Goal: Task Accomplishment & Management: Use online tool/utility

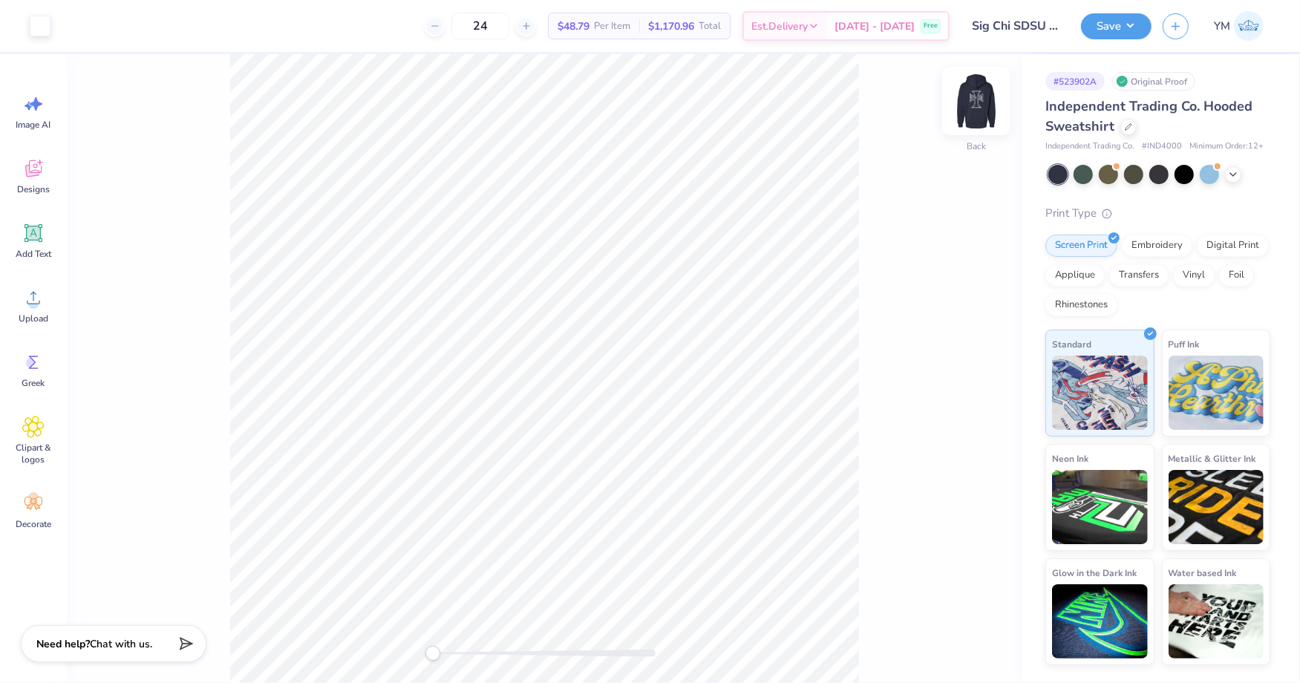
click at [979, 105] on img at bounding box center [976, 100] width 59 height 59
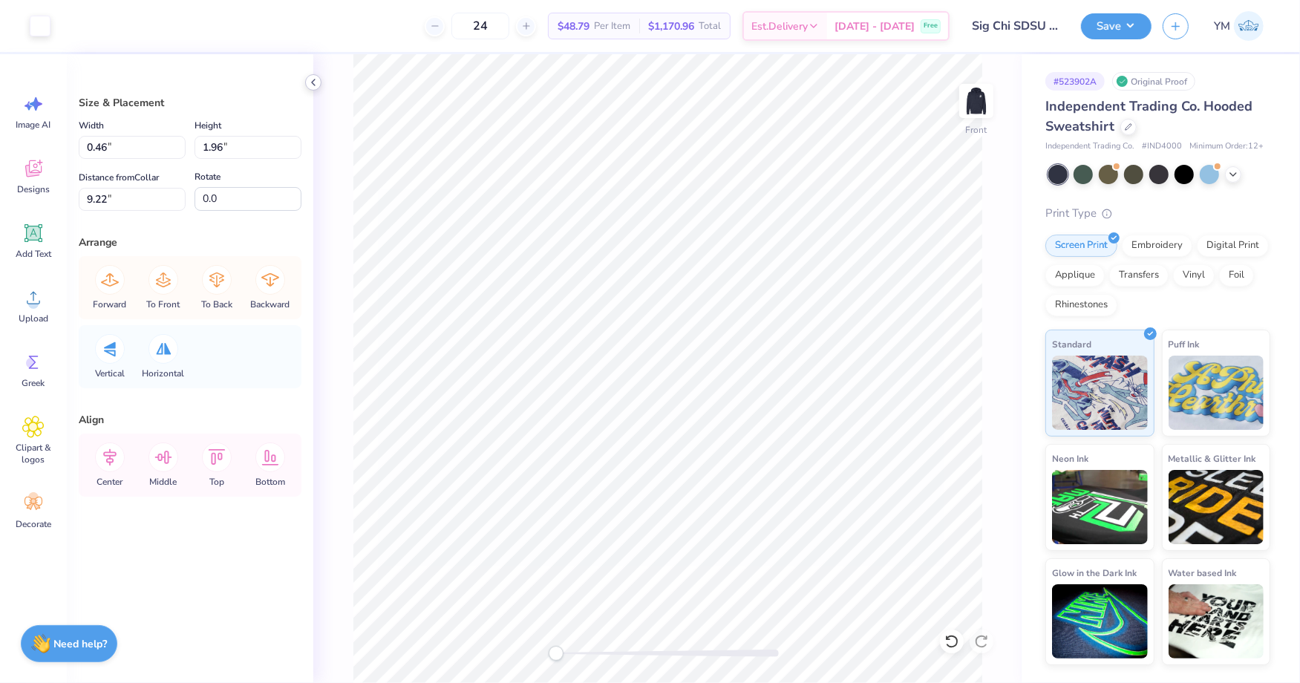
click at [312, 82] on polyline at bounding box center [313, 82] width 3 height 6
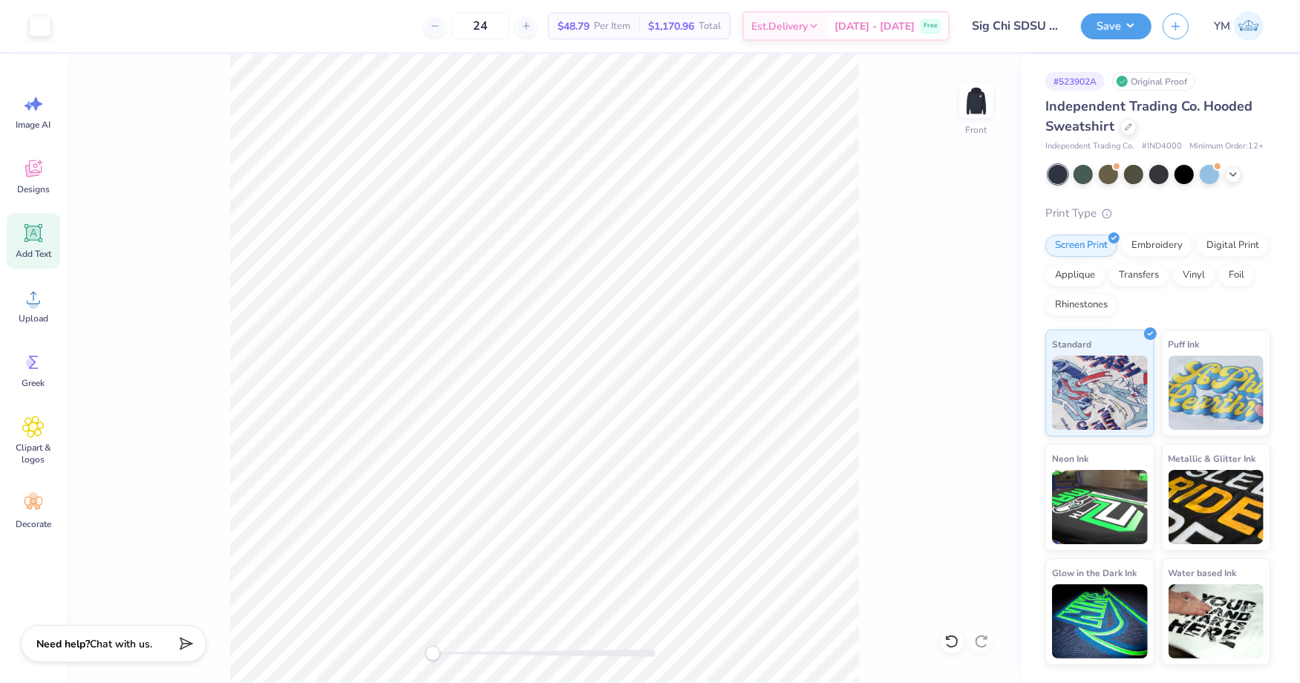
click at [38, 240] on icon at bounding box center [33, 233] width 18 height 18
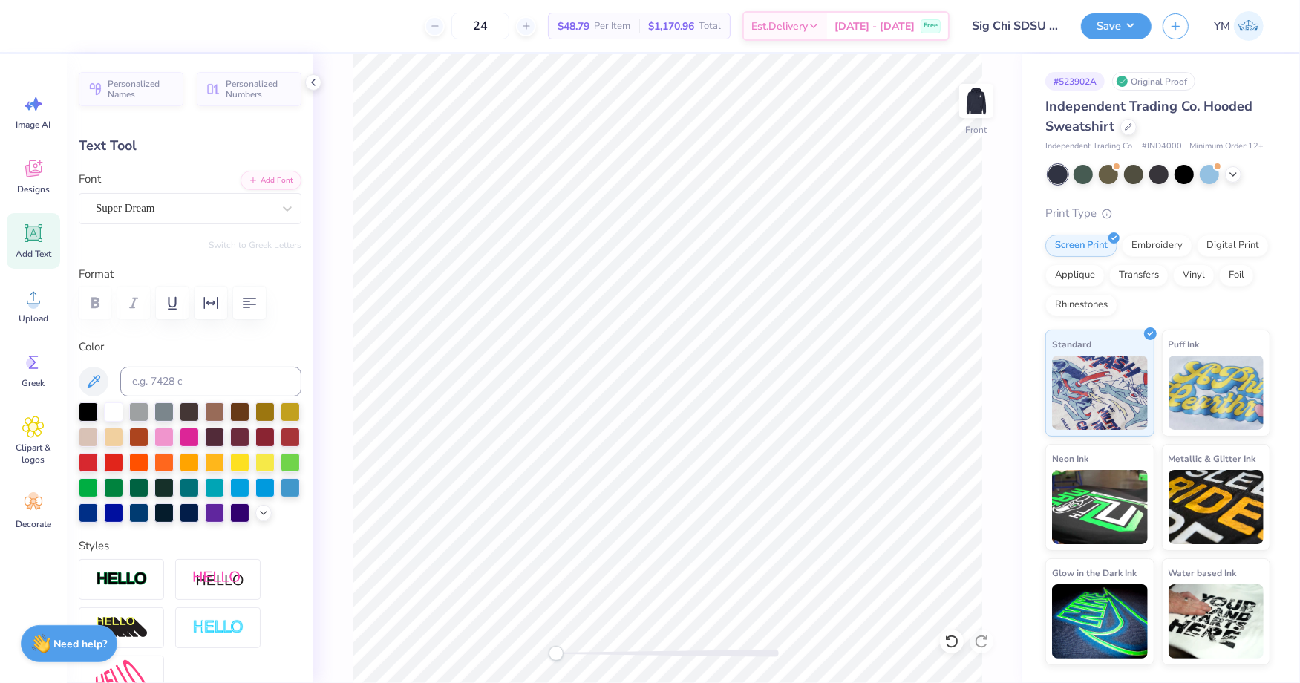
click at [196, 227] on div "Personalized Names Personalized Numbers Text Tool Add Font Font Super Dream Swi…" at bounding box center [190, 368] width 246 height 629
click at [191, 198] on div at bounding box center [184, 208] width 177 height 20
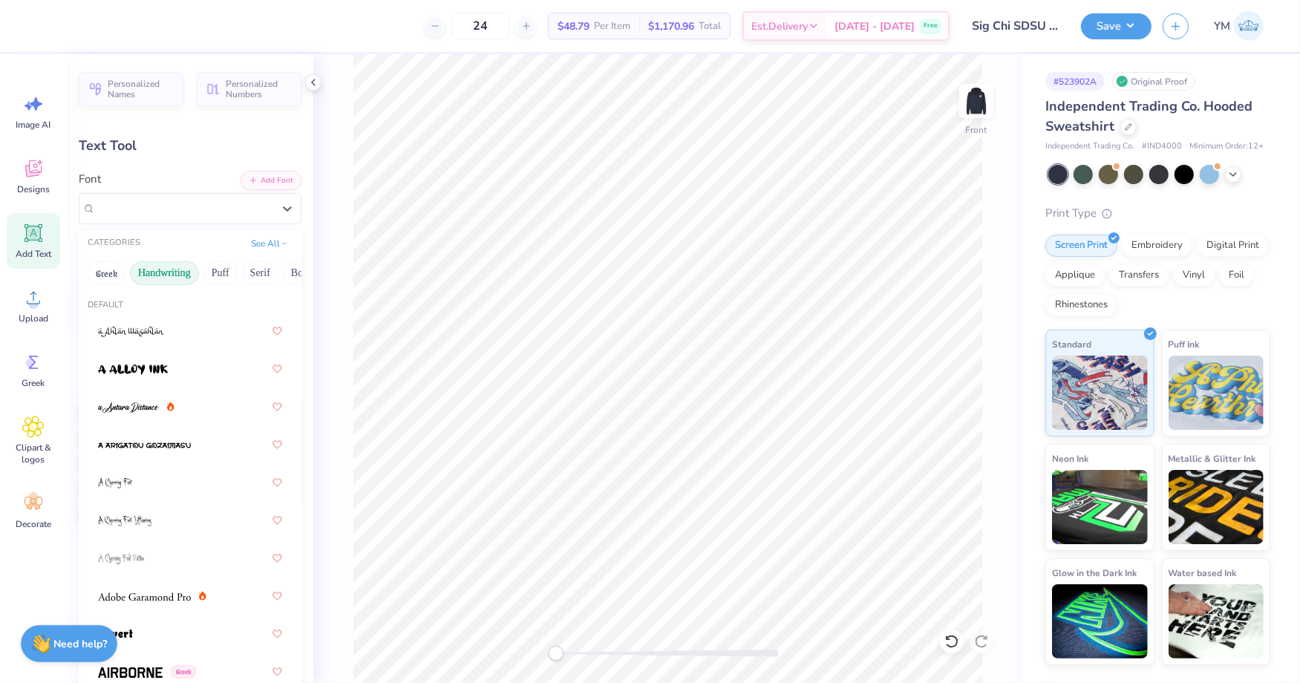
click at [174, 274] on button "Handwriting" at bounding box center [164, 273] width 69 height 24
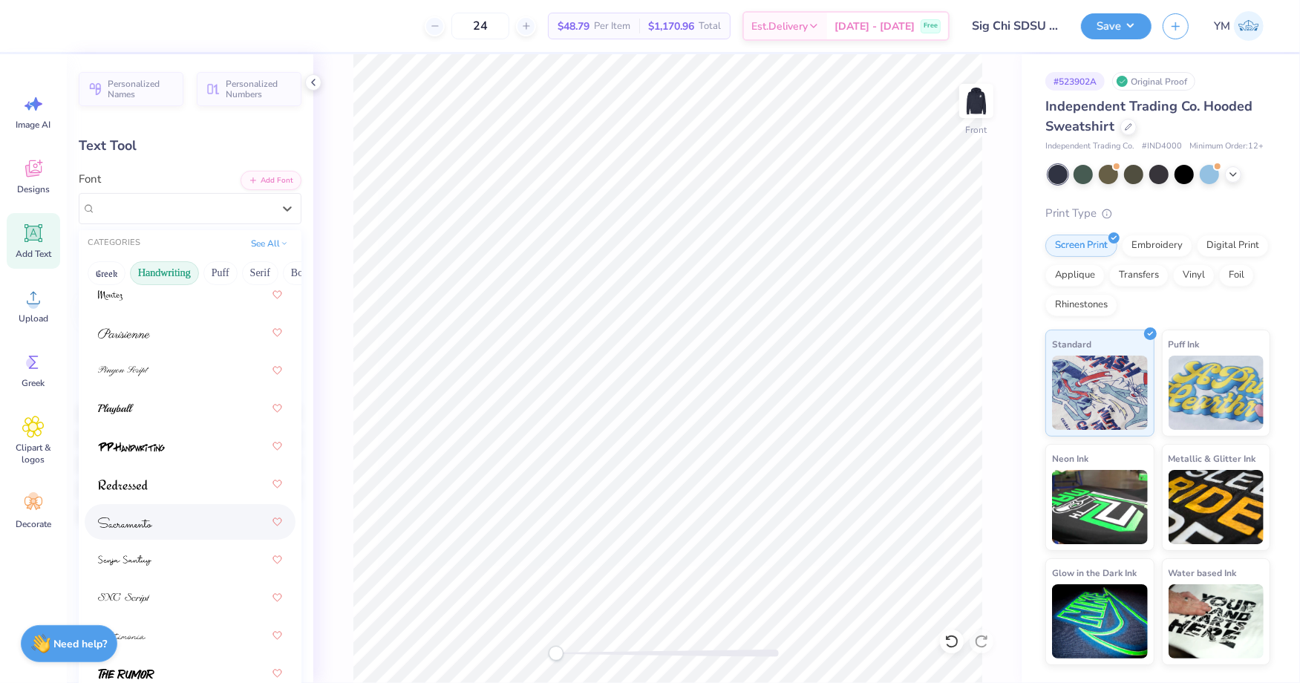
click at [139, 519] on img at bounding box center [125, 522] width 54 height 10
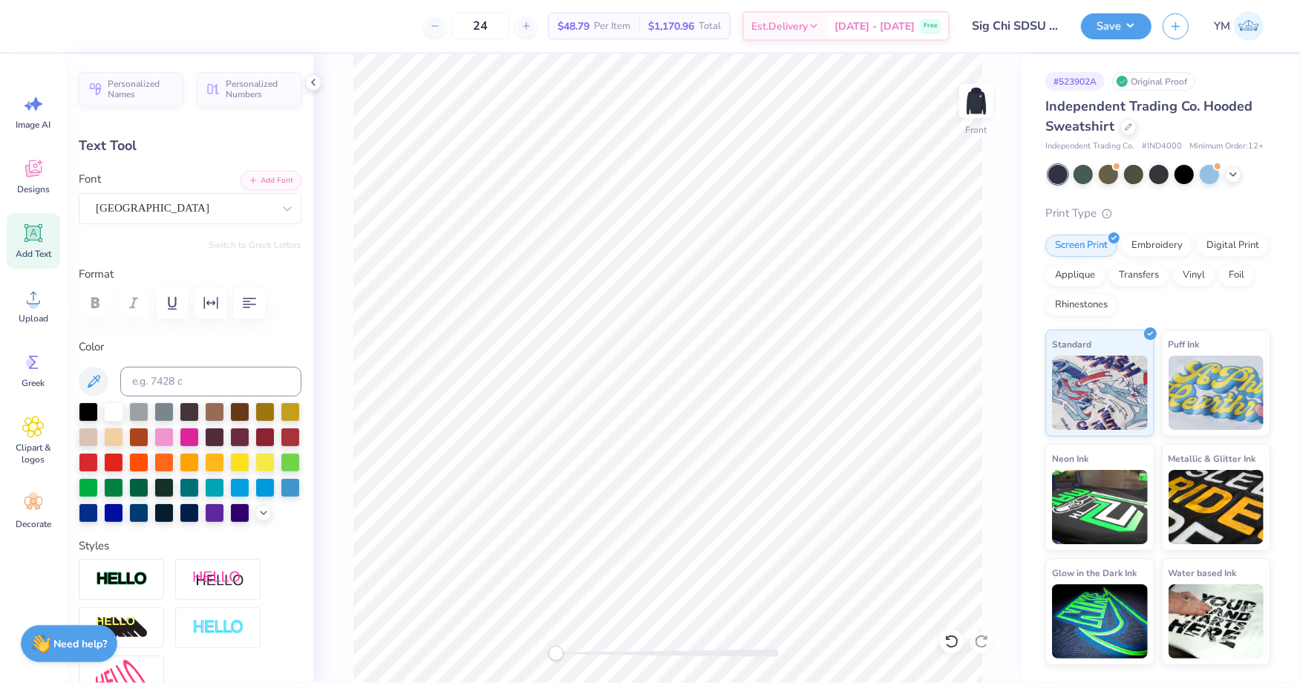
scroll to position [0, 1]
type textarea "[GEOGRAPHIC_DATA]"
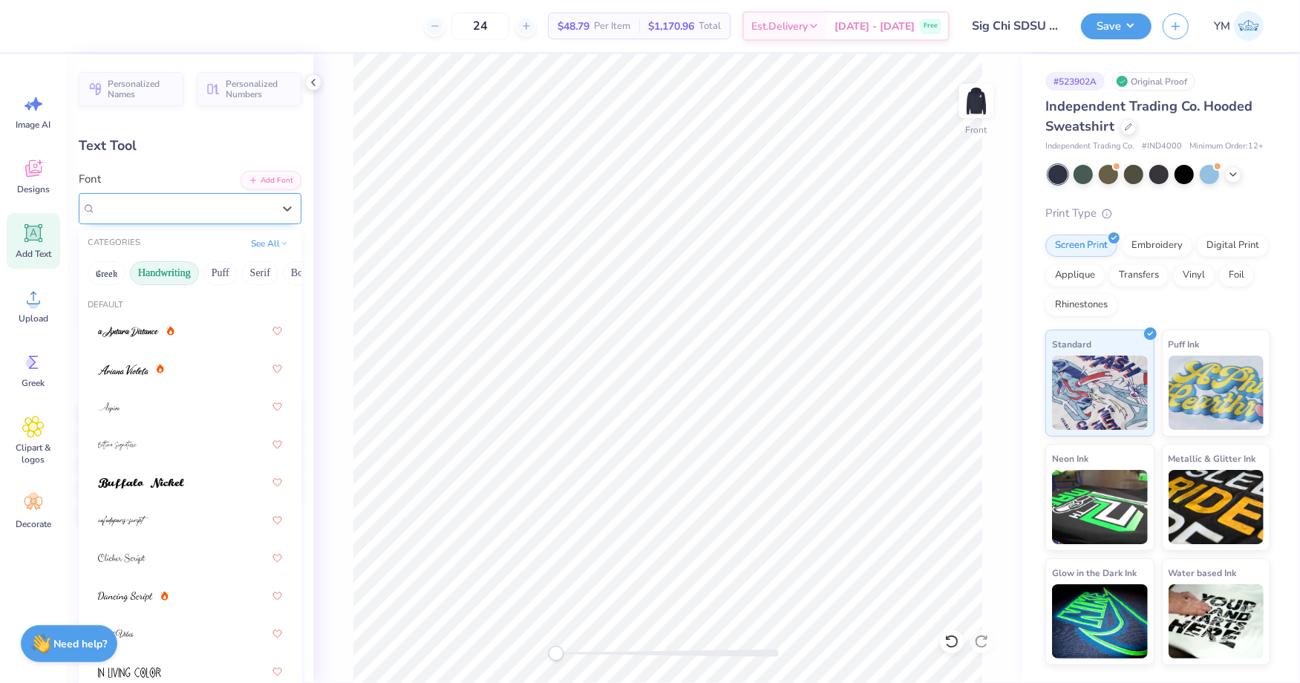
click at [159, 215] on div "[GEOGRAPHIC_DATA]" at bounding box center [184, 208] width 180 height 23
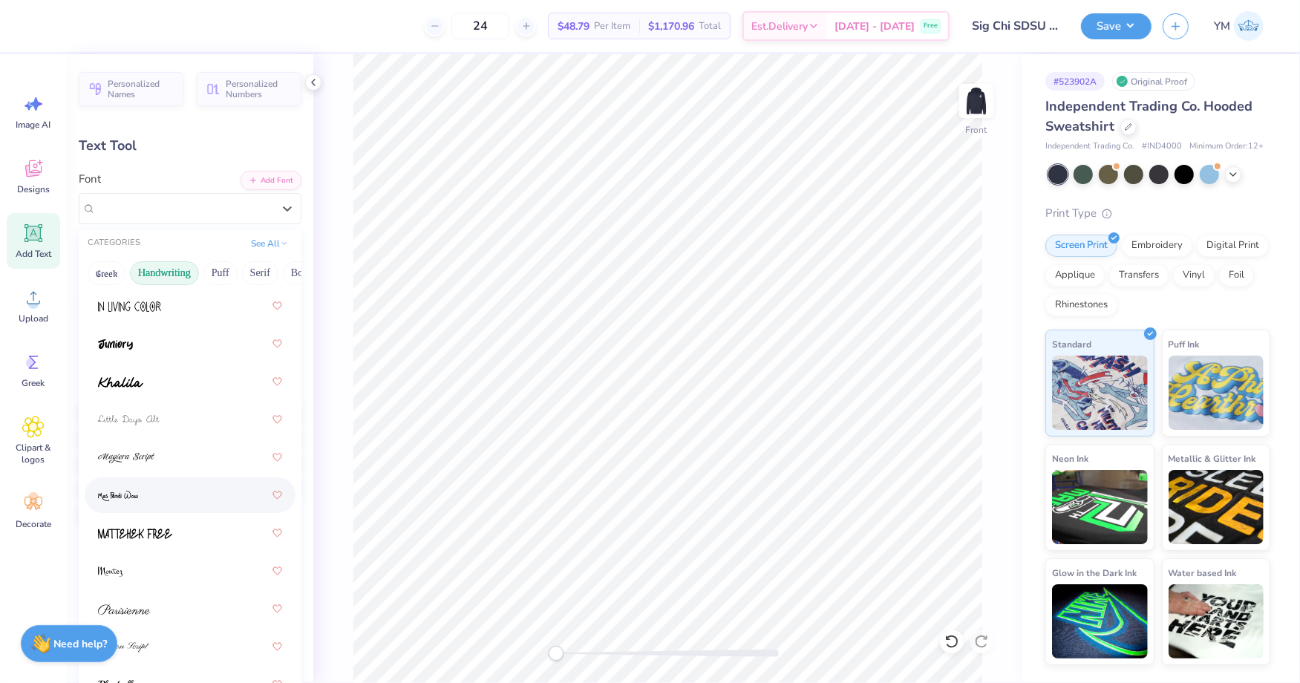
scroll to position [429, 0]
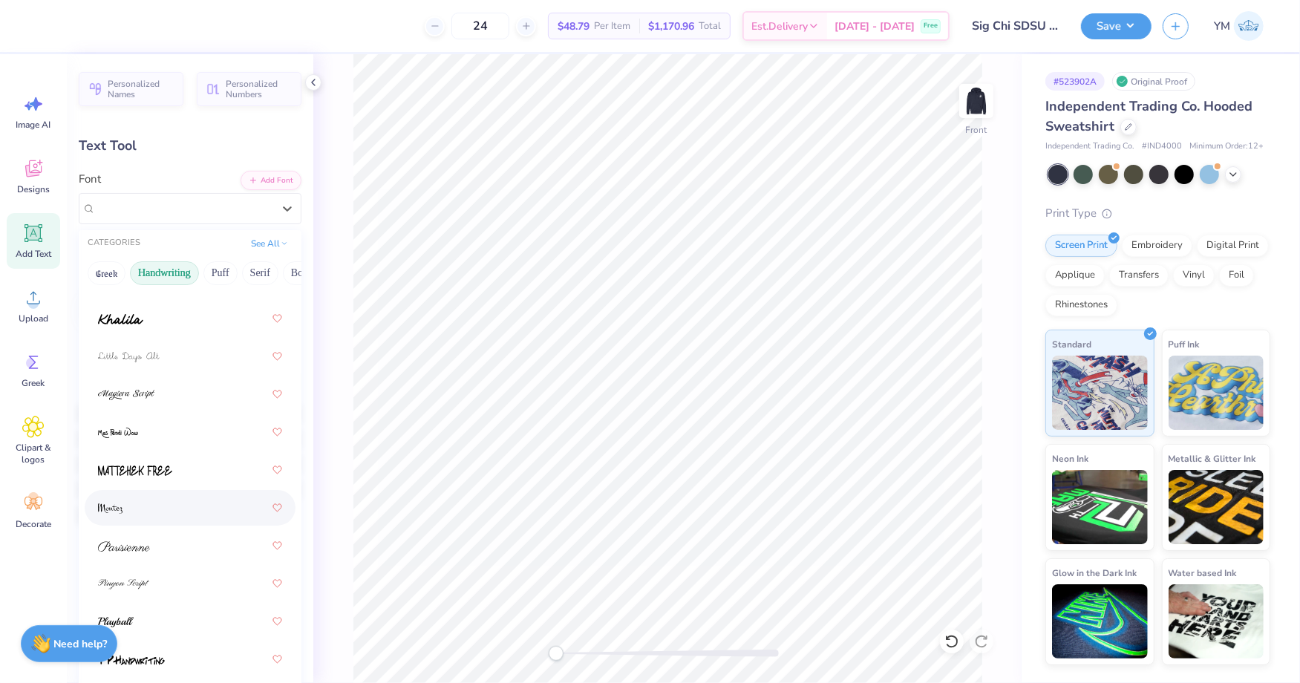
click at [148, 516] on div at bounding box center [190, 507] width 184 height 27
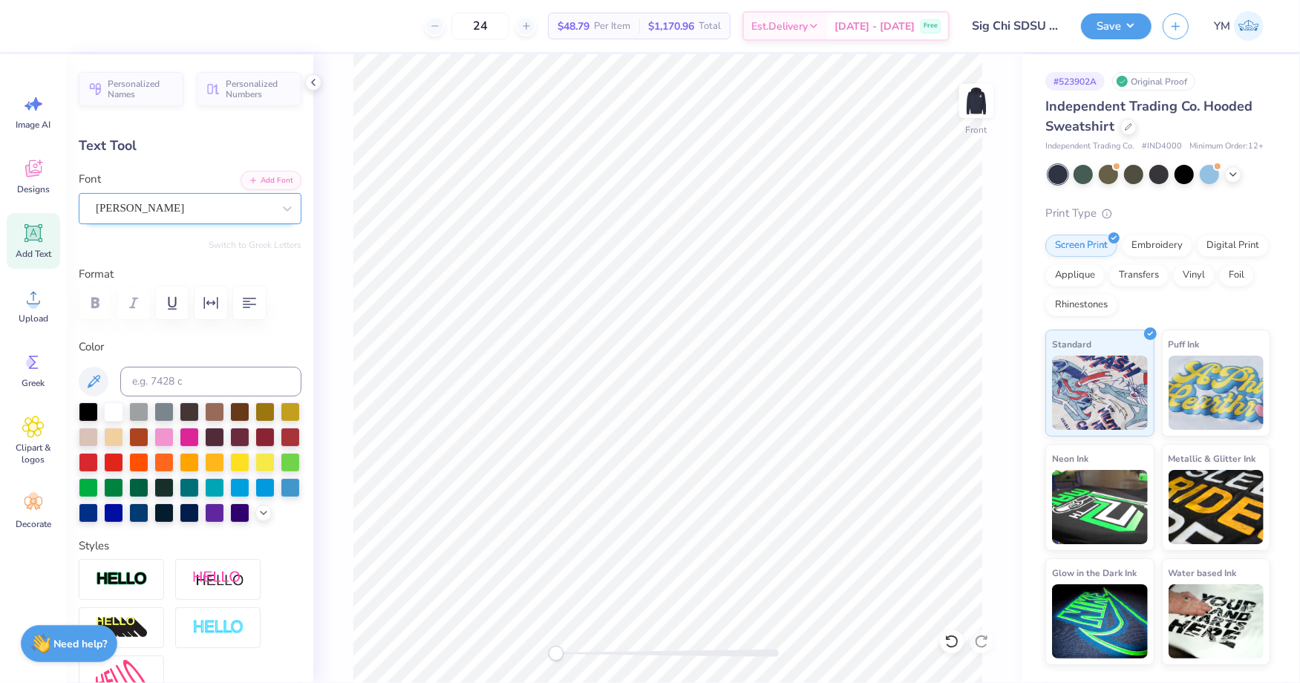
click at [174, 203] on div "[PERSON_NAME]" at bounding box center [184, 208] width 180 height 23
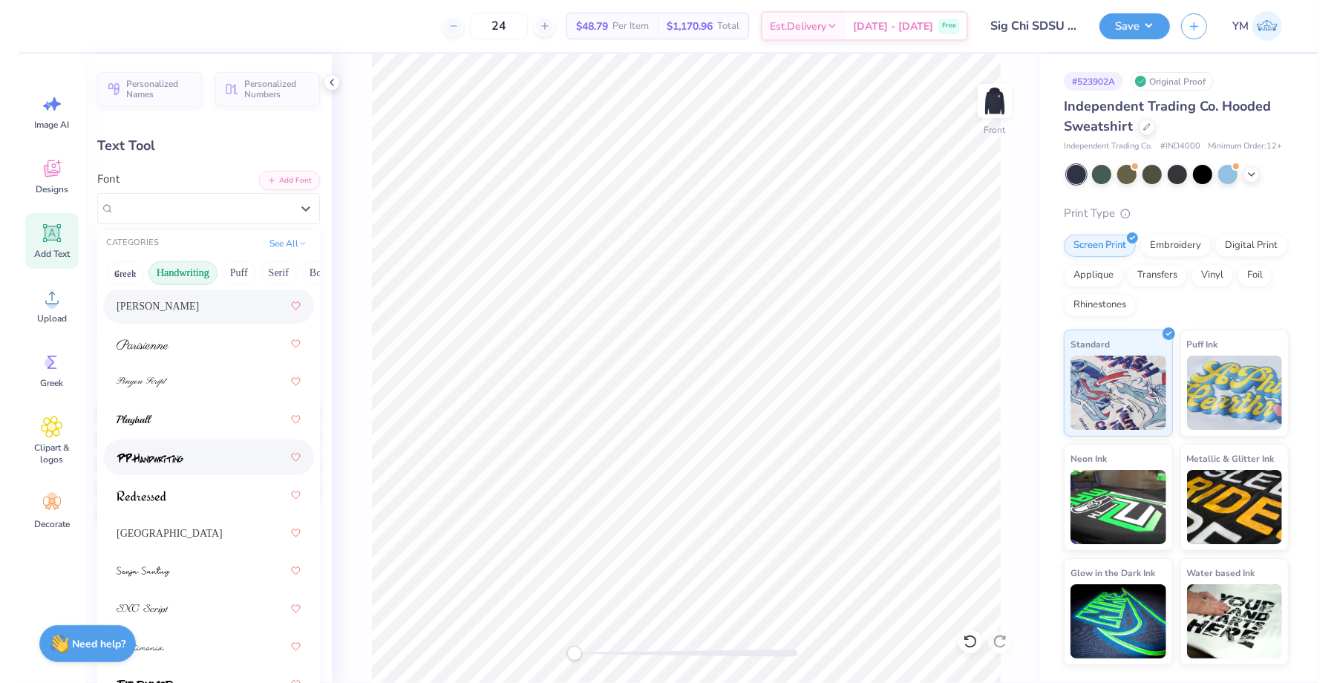
scroll to position [648, 0]
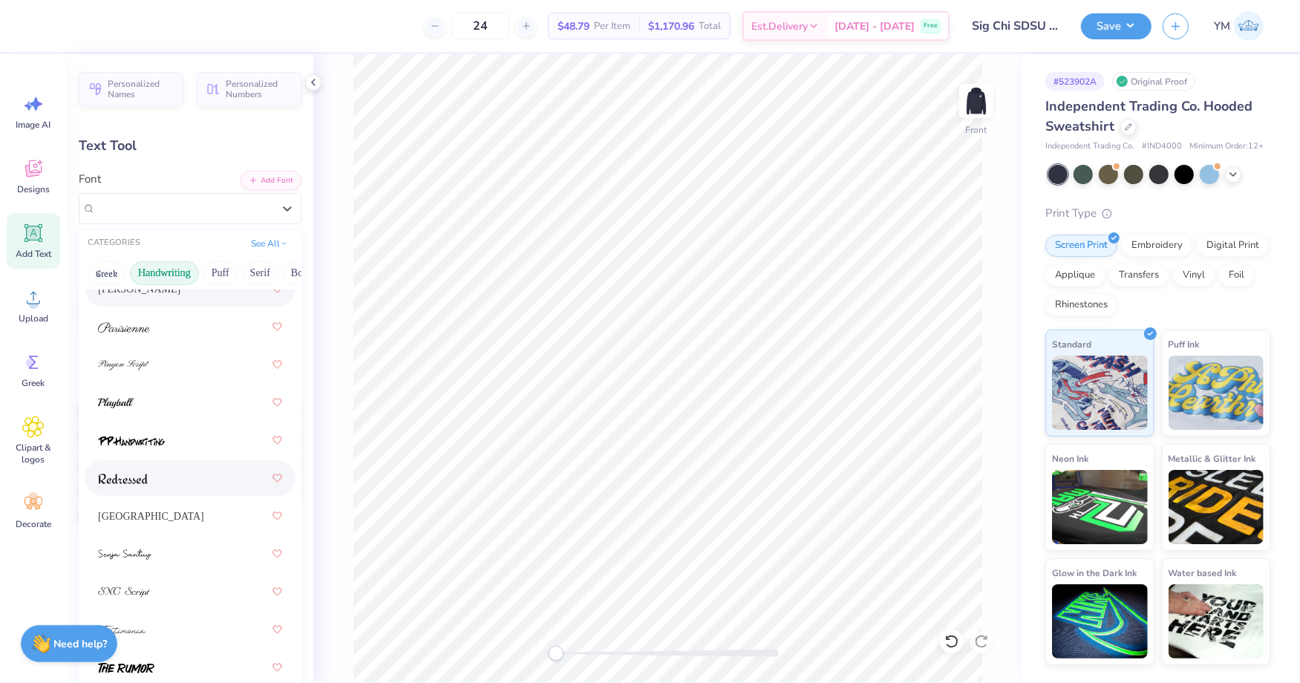
click at [152, 473] on div at bounding box center [190, 478] width 184 height 27
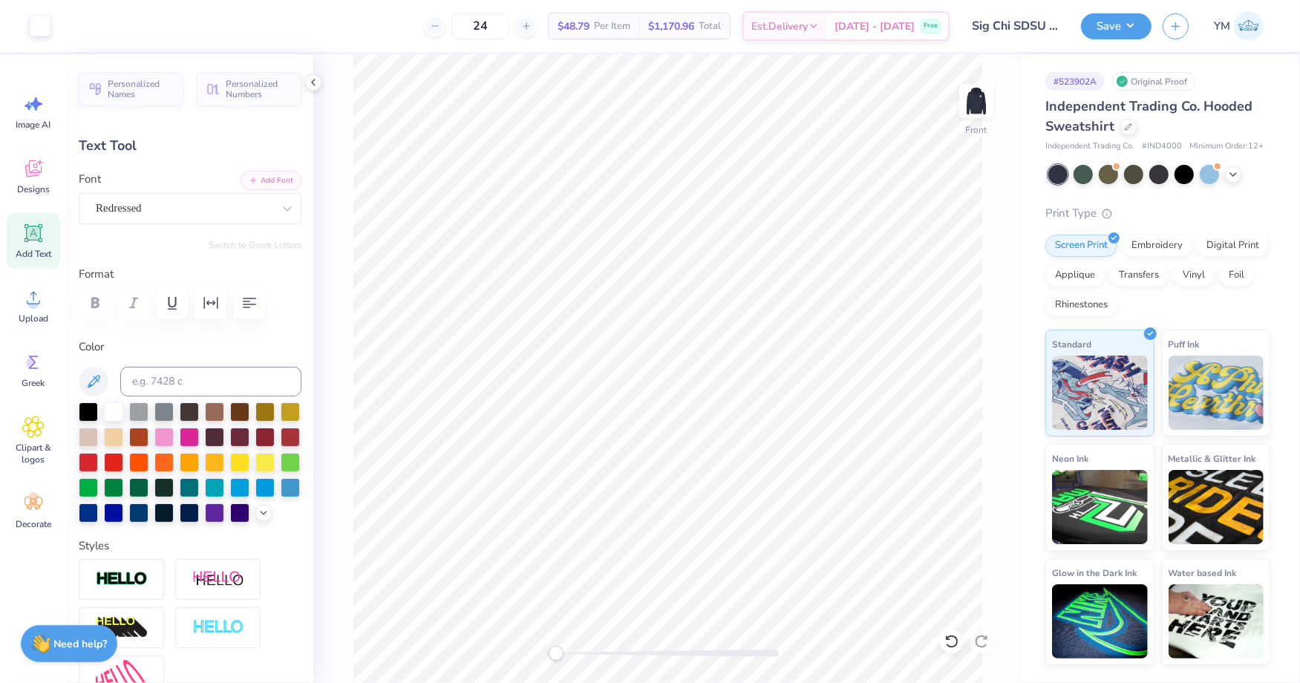
type input "10.41"
type input "2.66"
type input "15.17"
type input "2.50"
type input "0.64"
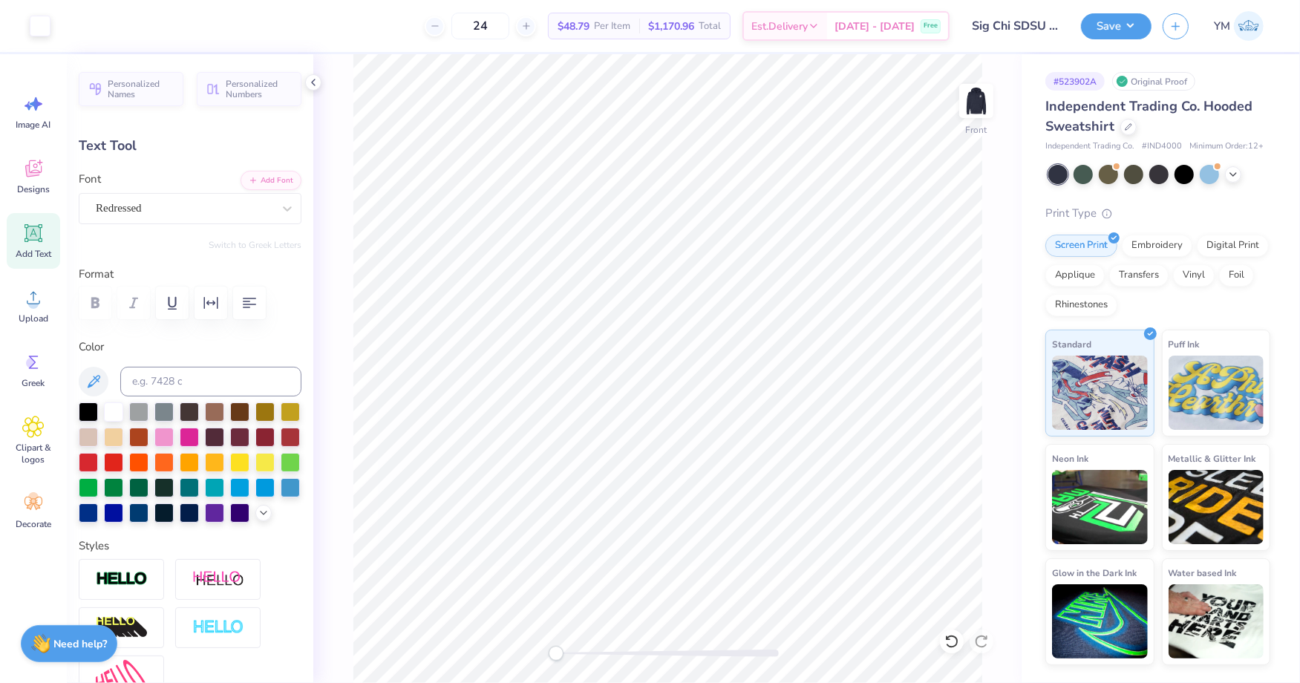
type input "15.36"
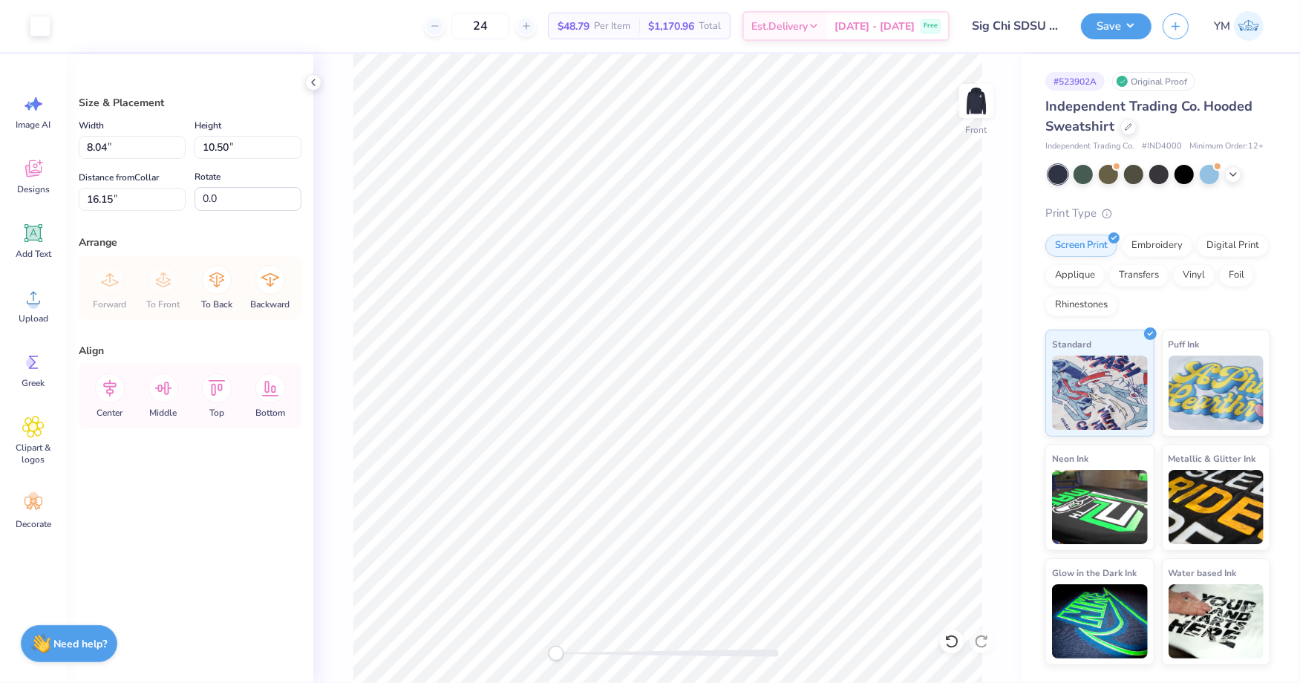
type input "16.17"
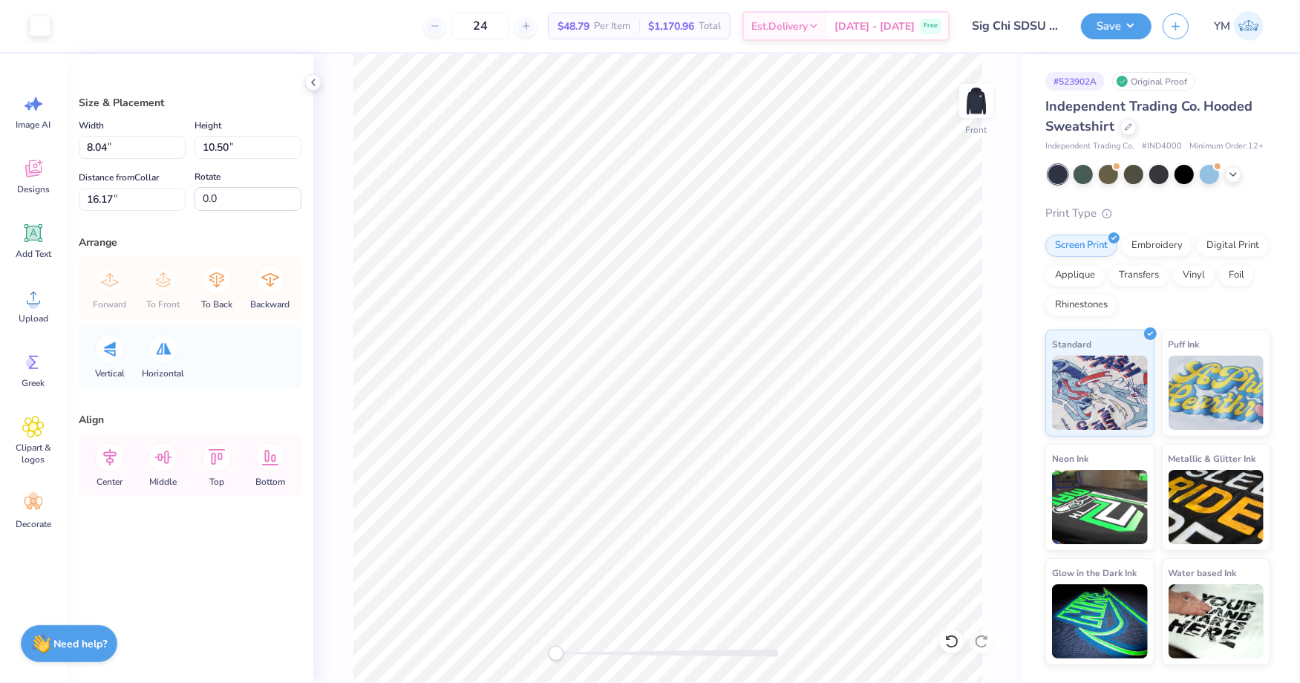
type input "16.50"
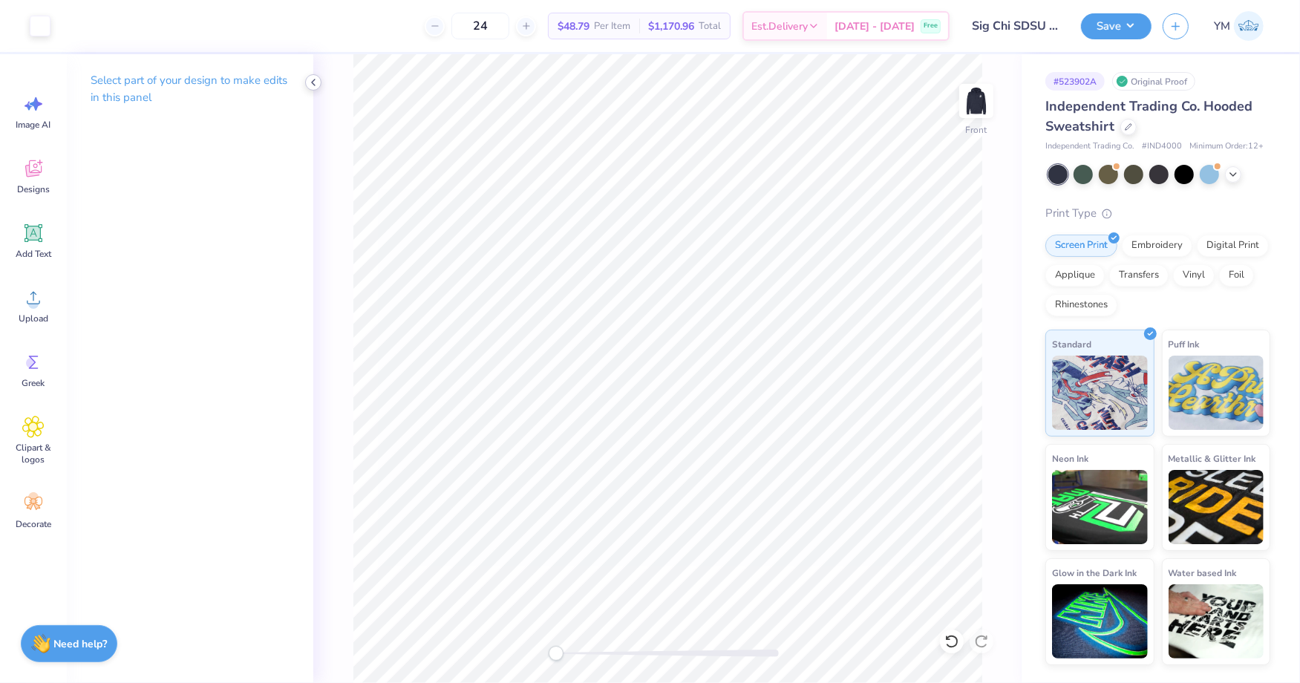
click at [312, 81] on icon at bounding box center [313, 82] width 12 height 12
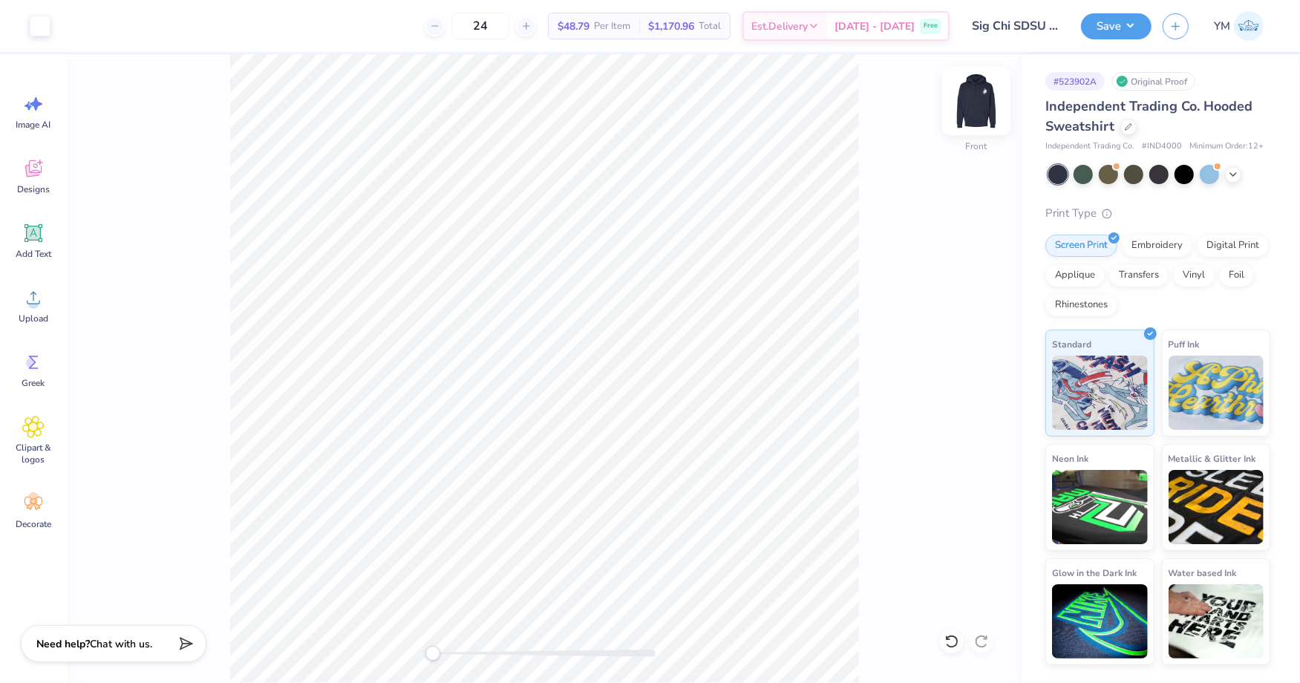
click at [967, 102] on img at bounding box center [976, 100] width 59 height 59
click at [967, 102] on img at bounding box center [976, 101] width 30 height 30
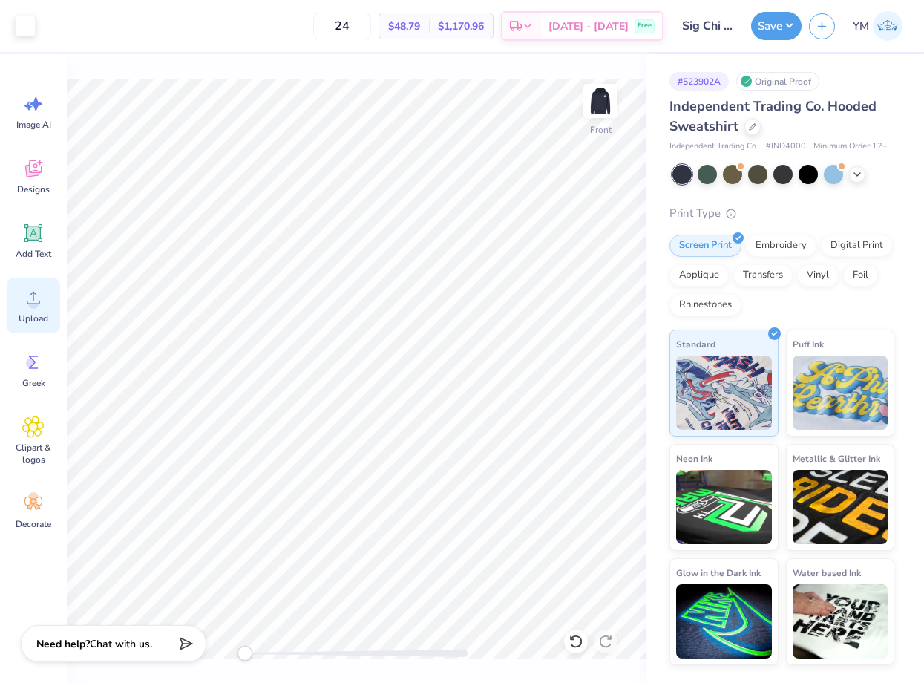
click at [35, 296] on icon at bounding box center [33, 298] width 22 height 22
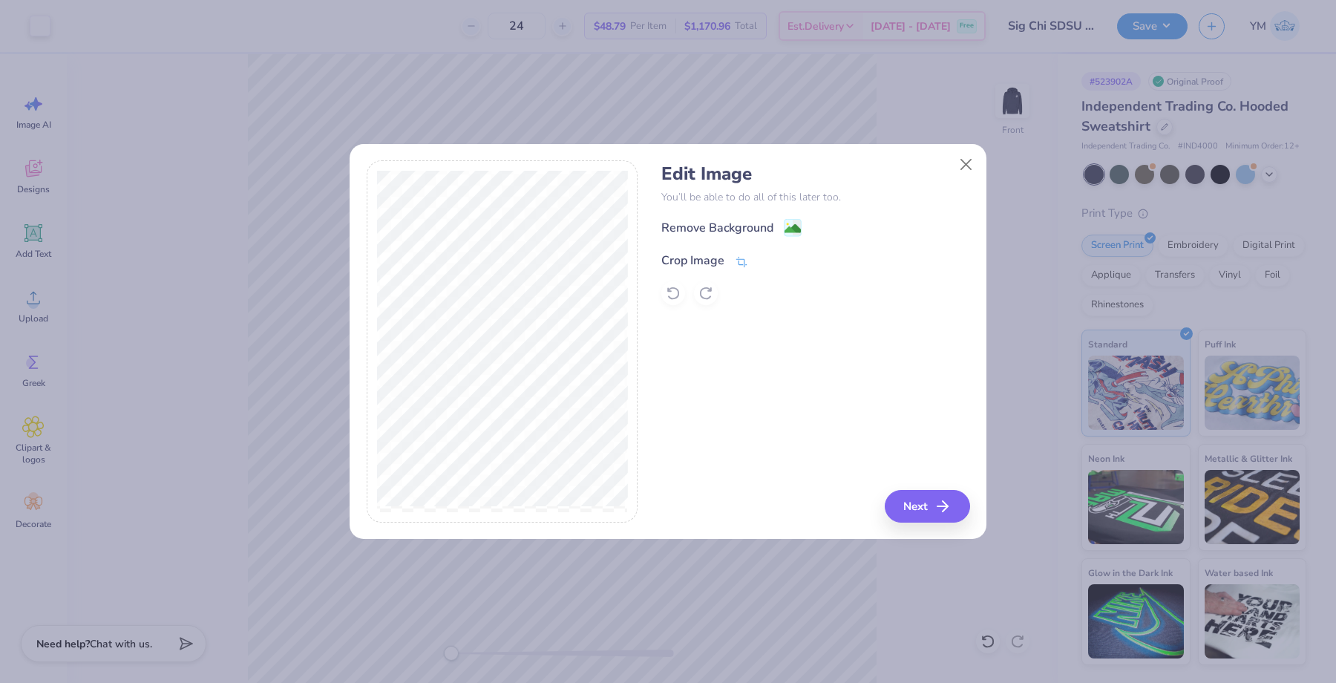
click at [740, 253] on span at bounding box center [741, 261] width 13 height 18
click at [768, 256] on icon at bounding box center [766, 259] width 9 height 9
click at [790, 226] on image at bounding box center [793, 230] width 16 height 16
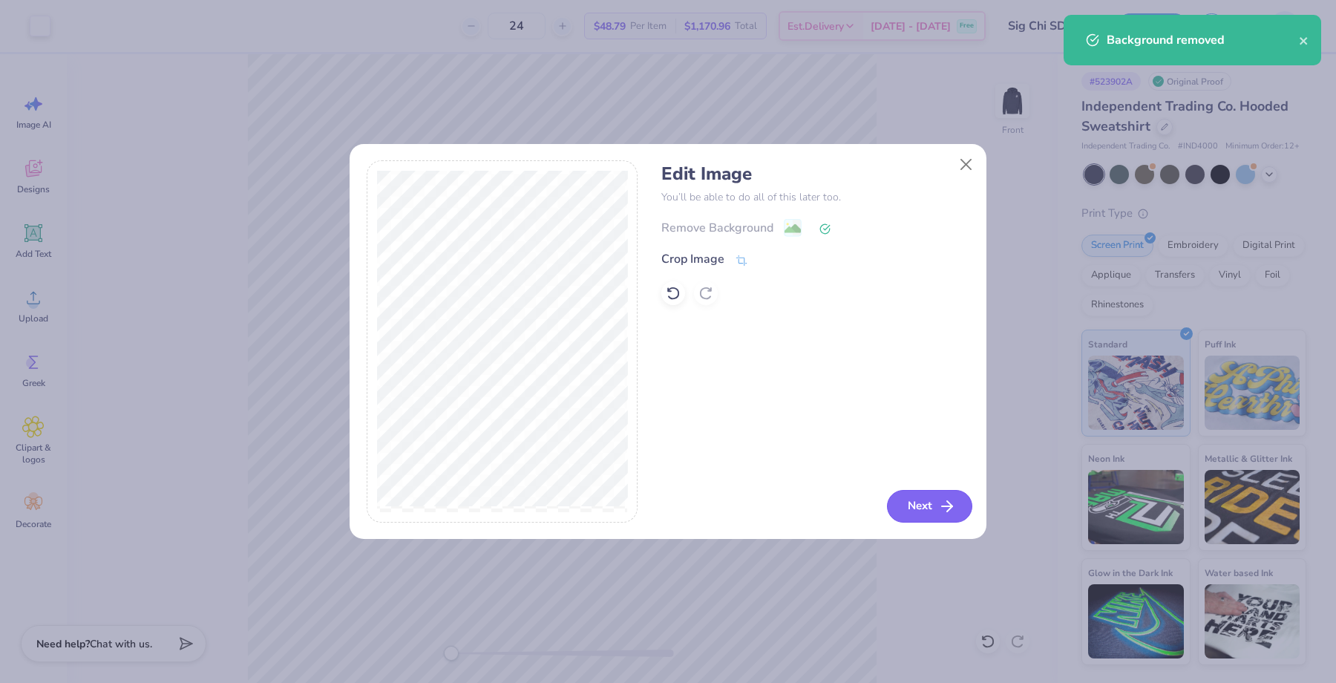
click at [918, 506] on button "Next" at bounding box center [929, 506] width 85 height 33
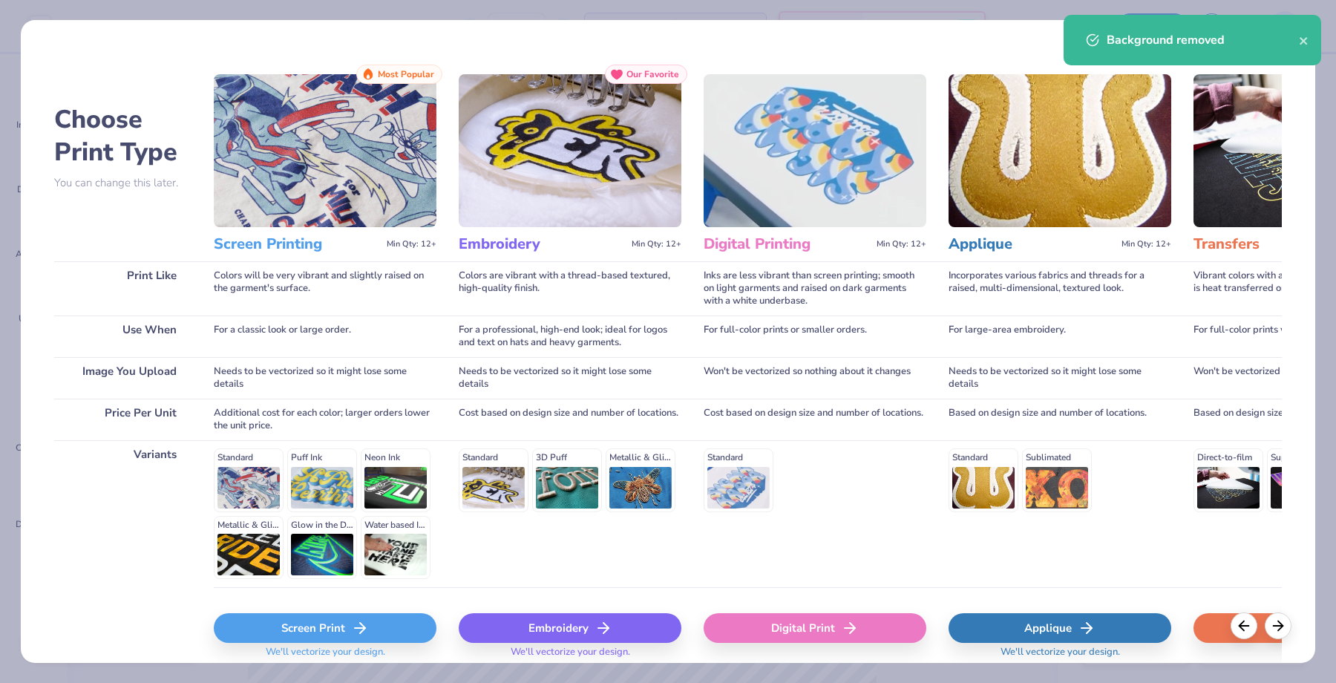
click at [318, 619] on div "Screen Print" at bounding box center [325, 628] width 223 height 30
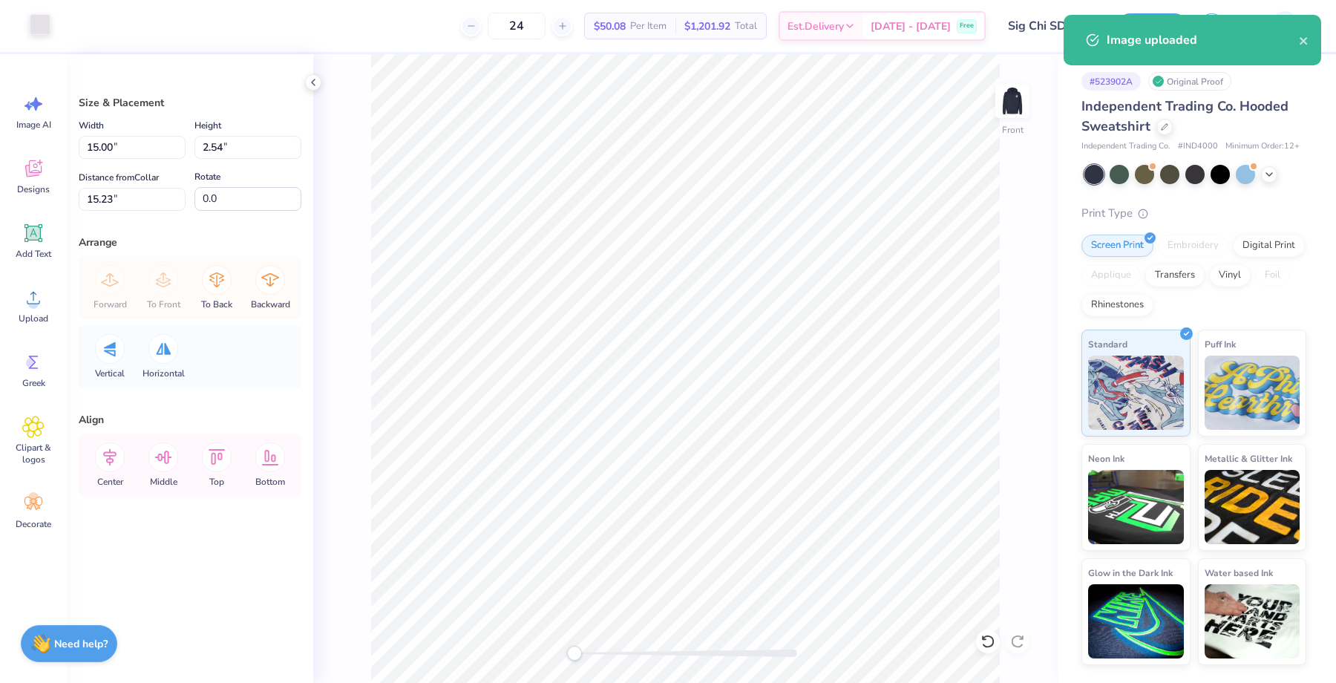
click at [36, 18] on div at bounding box center [40, 24] width 21 height 21
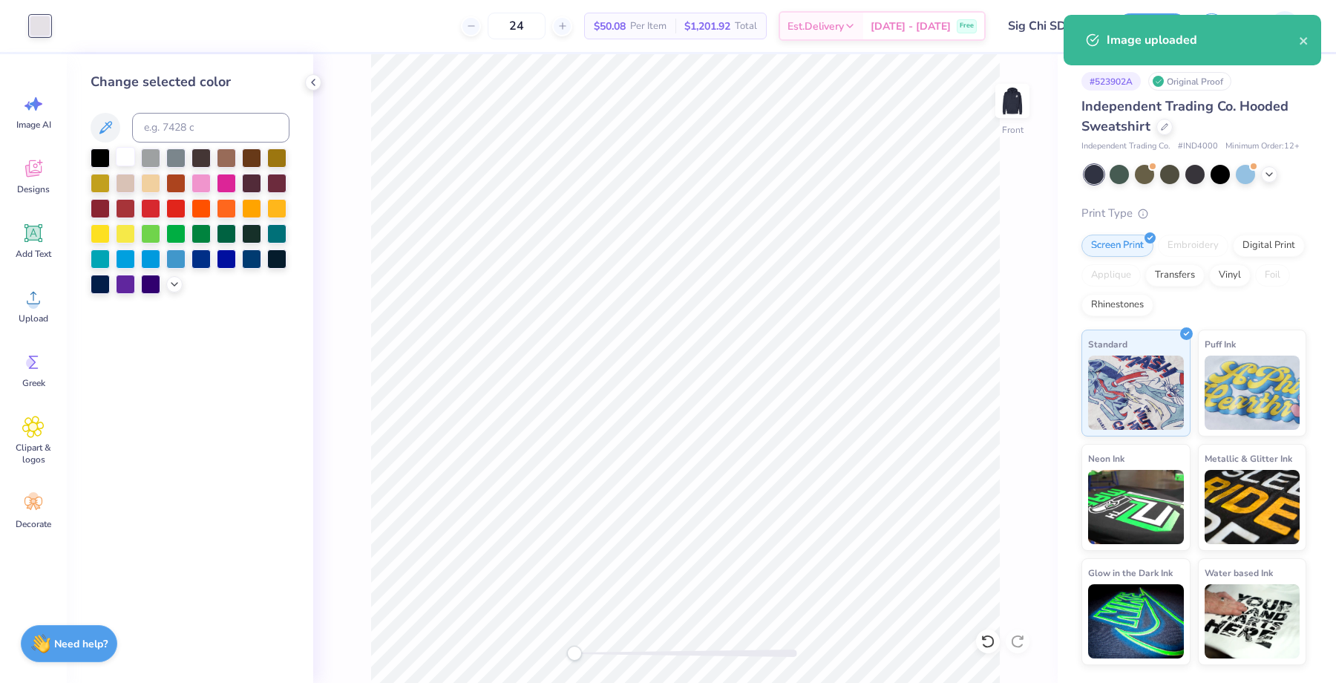
click at [130, 154] on div at bounding box center [125, 156] width 19 height 19
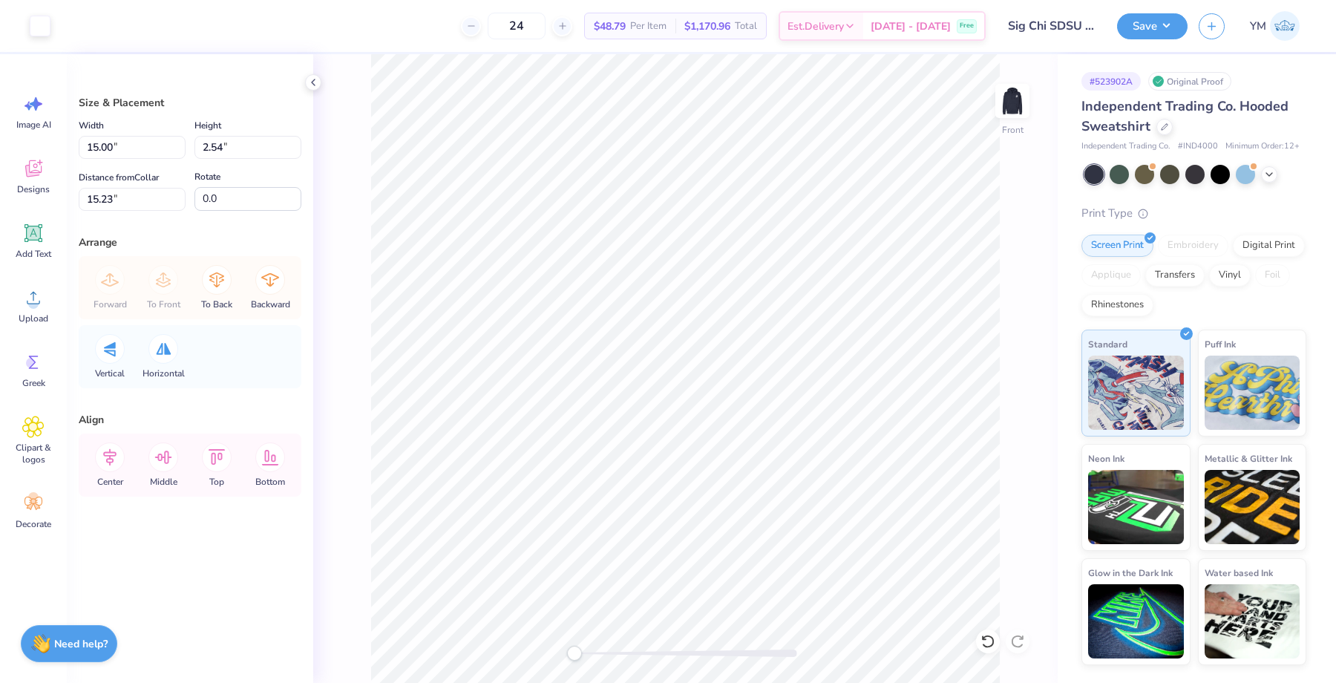
type input "7.57"
type input "1.28"
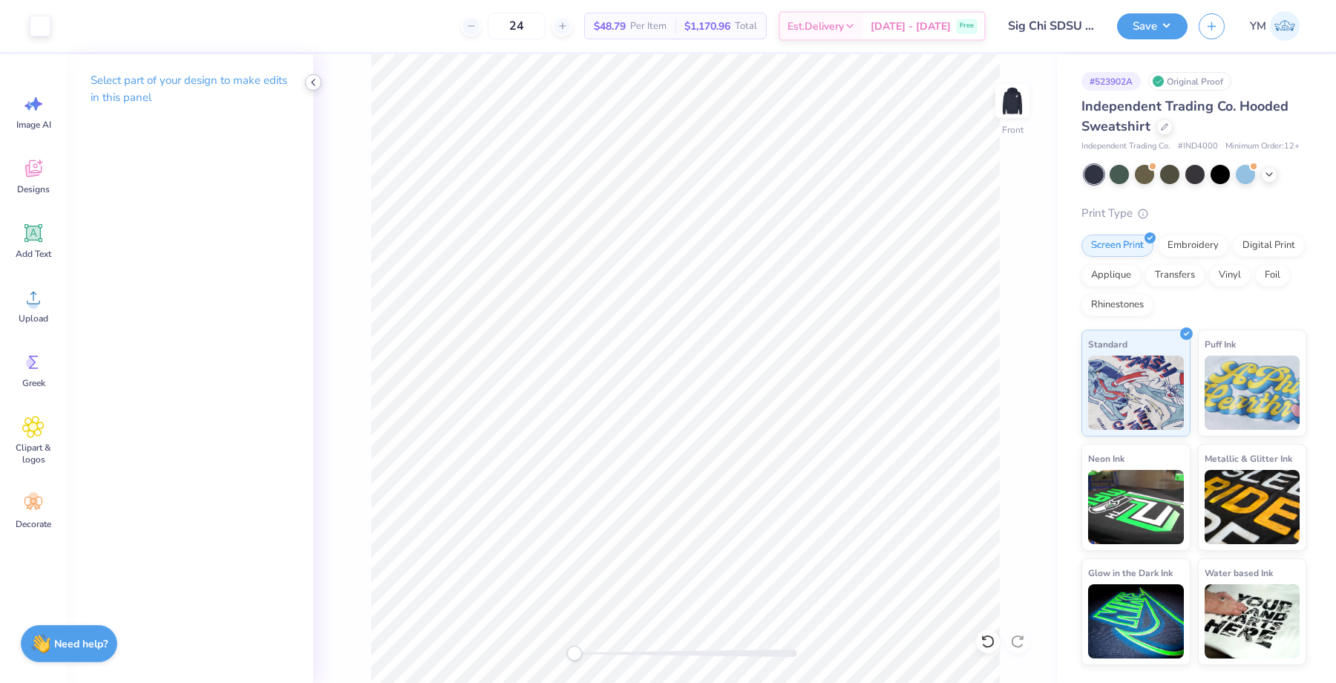
click at [318, 85] on icon at bounding box center [313, 82] width 12 height 12
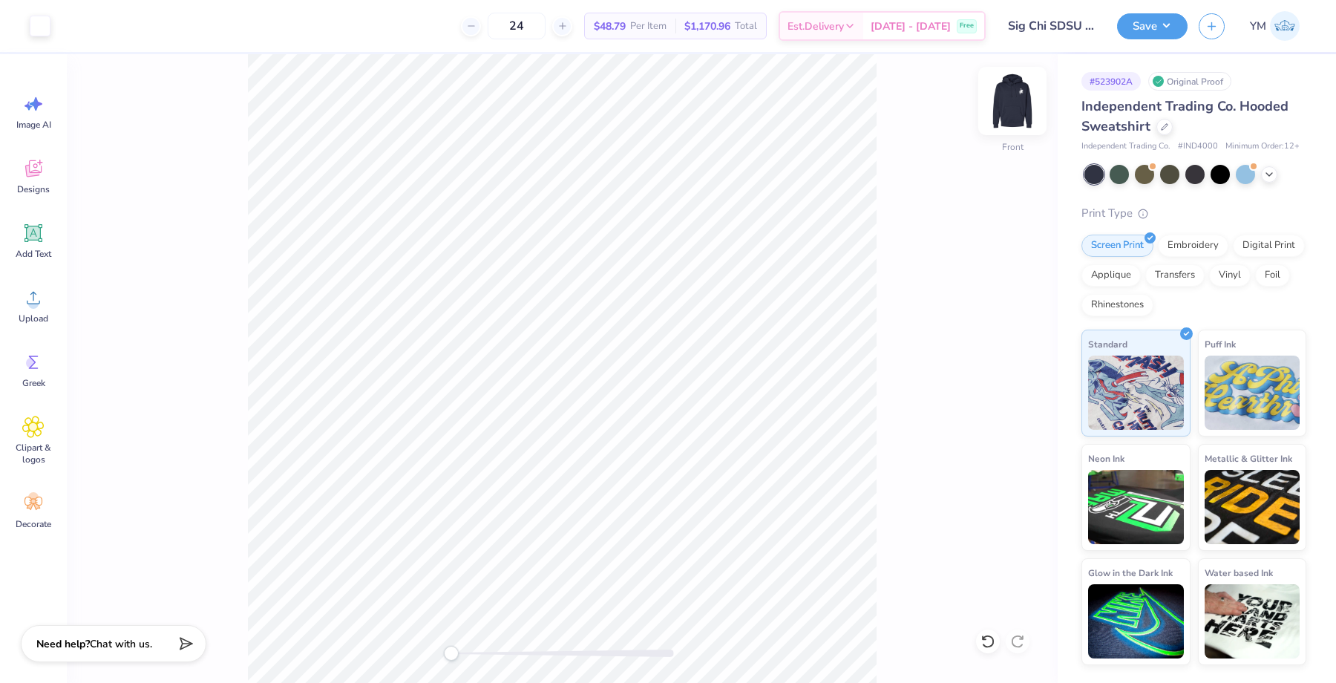
click at [1012, 101] on img at bounding box center [1012, 100] width 59 height 59
click at [1012, 100] on img at bounding box center [1013, 101] width 30 height 30
click at [1030, 102] on div "Front" at bounding box center [562, 368] width 991 height 629
click at [1008, 100] on img at bounding box center [1012, 100] width 59 height 59
click at [1189, 25] on div "Save YM" at bounding box center [1226, 26] width 219 height 52
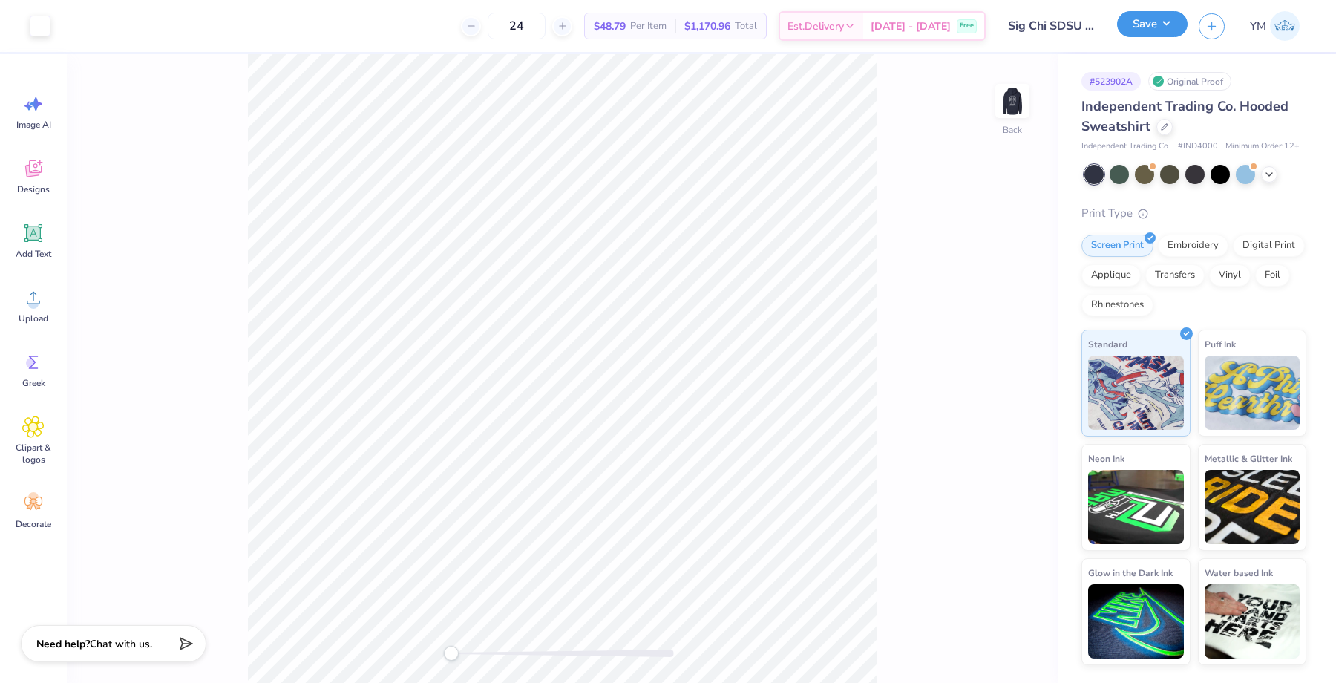
click at [1157, 23] on button "Save" at bounding box center [1152, 24] width 71 height 26
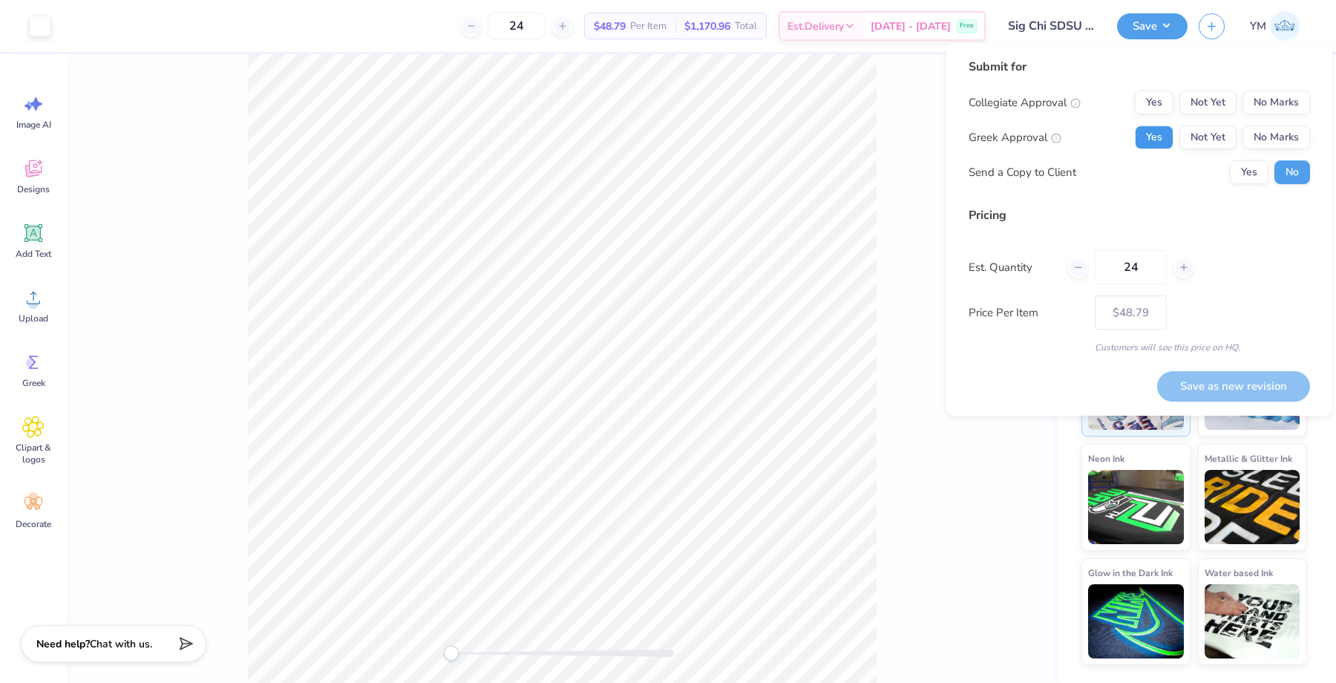
click at [1147, 136] on button "Yes" at bounding box center [1154, 137] width 39 height 24
click at [1269, 97] on button "No Marks" at bounding box center [1277, 103] width 68 height 24
click at [1242, 385] on button "Save as new revision" at bounding box center [1233, 386] width 153 height 30
type input "$48.79"
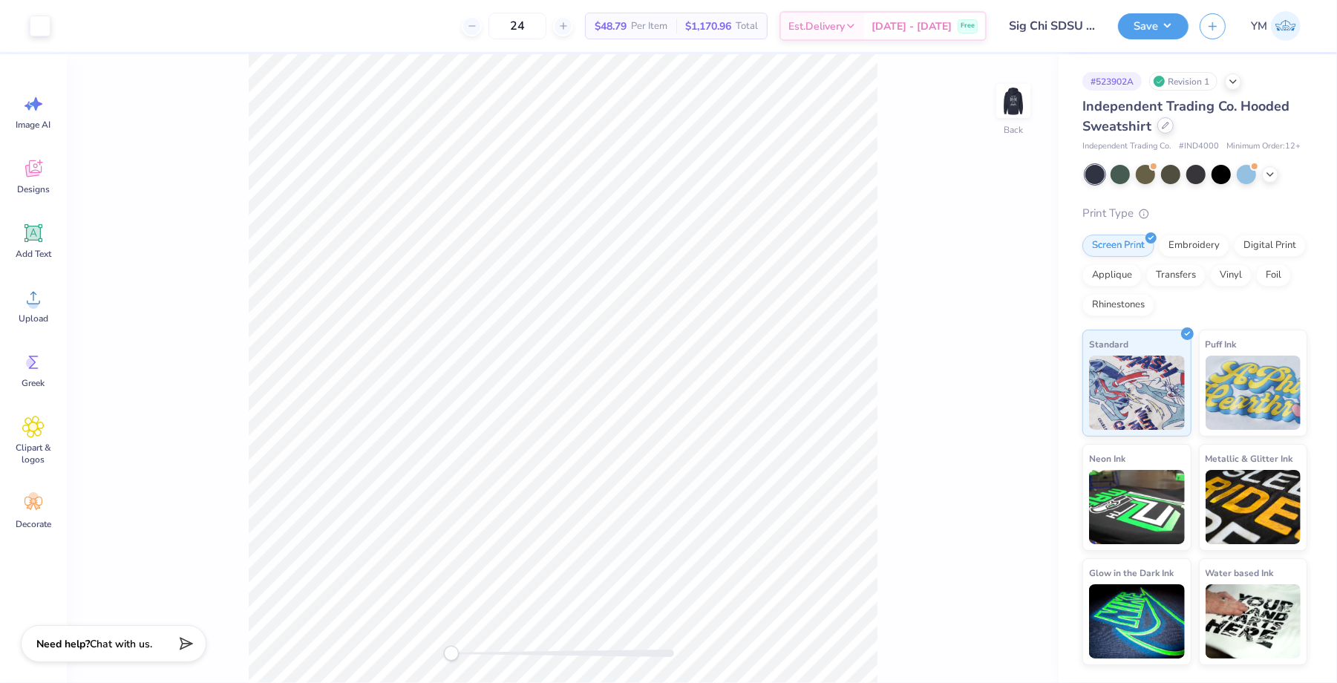
click at [1163, 129] on icon at bounding box center [1165, 125] width 7 height 7
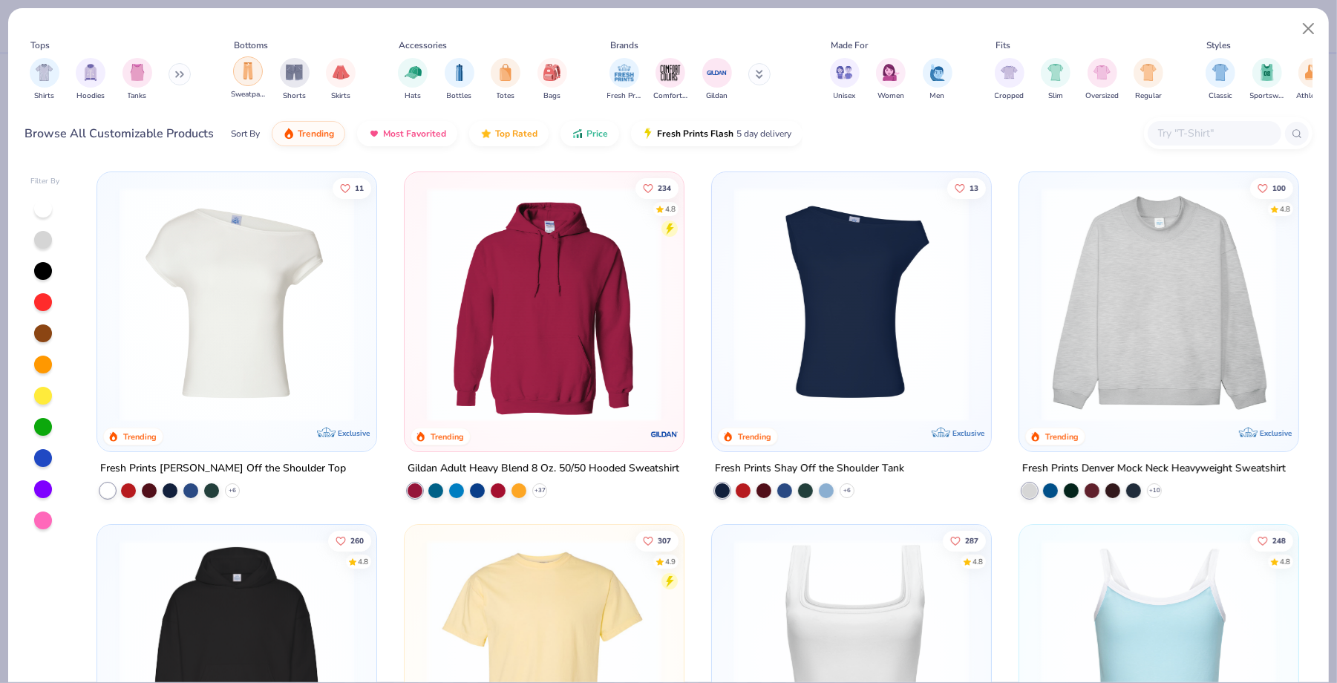
click at [246, 71] on img "filter for Sweatpants" at bounding box center [248, 70] width 16 height 17
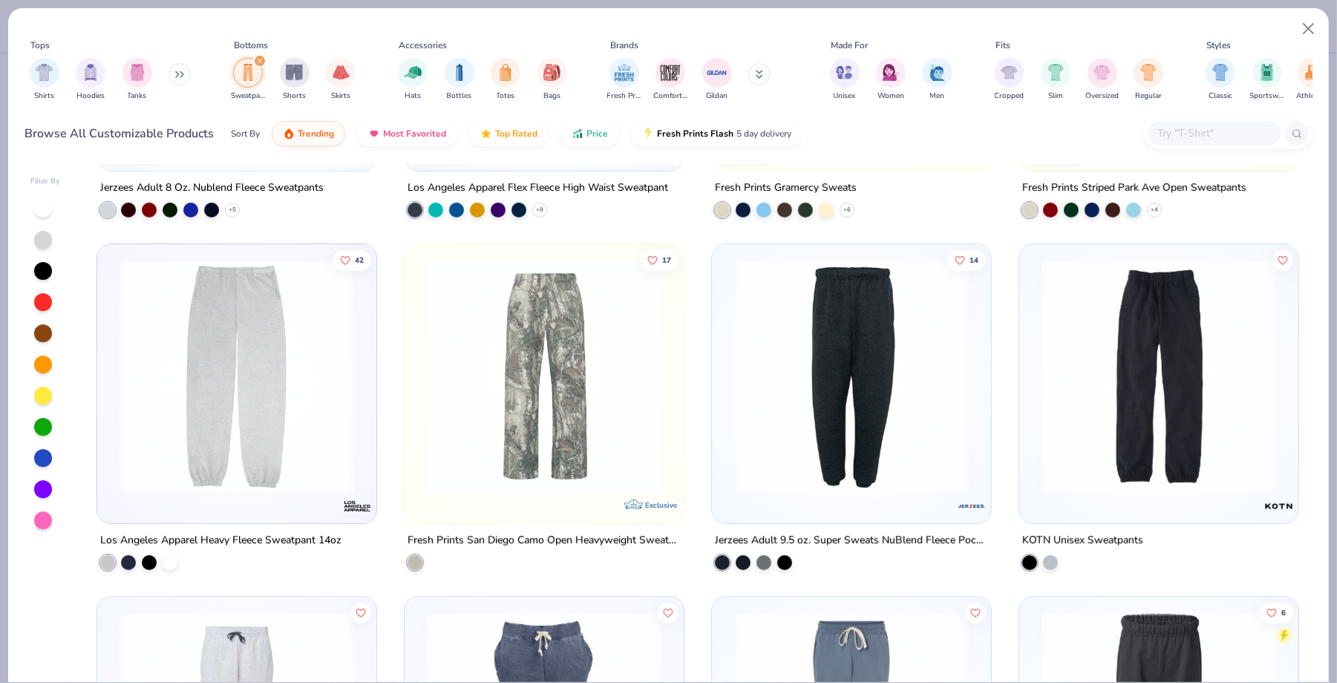
scroll to position [741, 0]
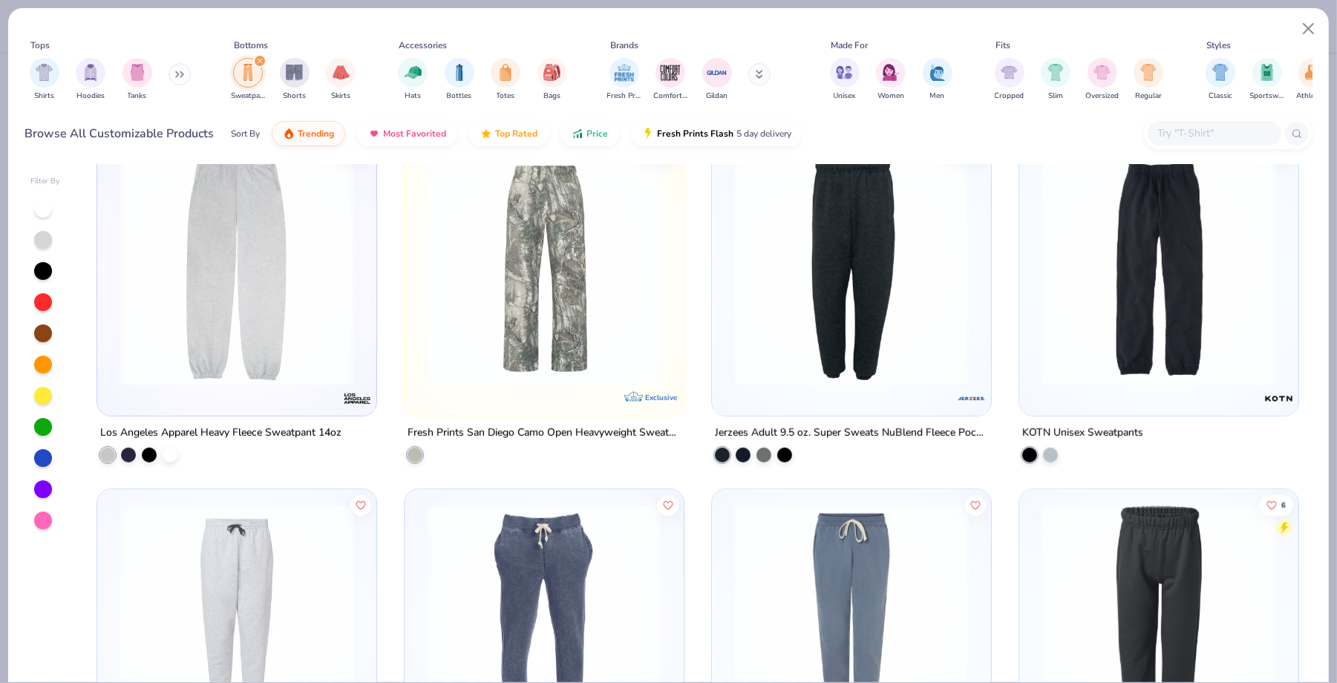
click at [267, 293] on img at bounding box center [236, 268] width 249 height 235
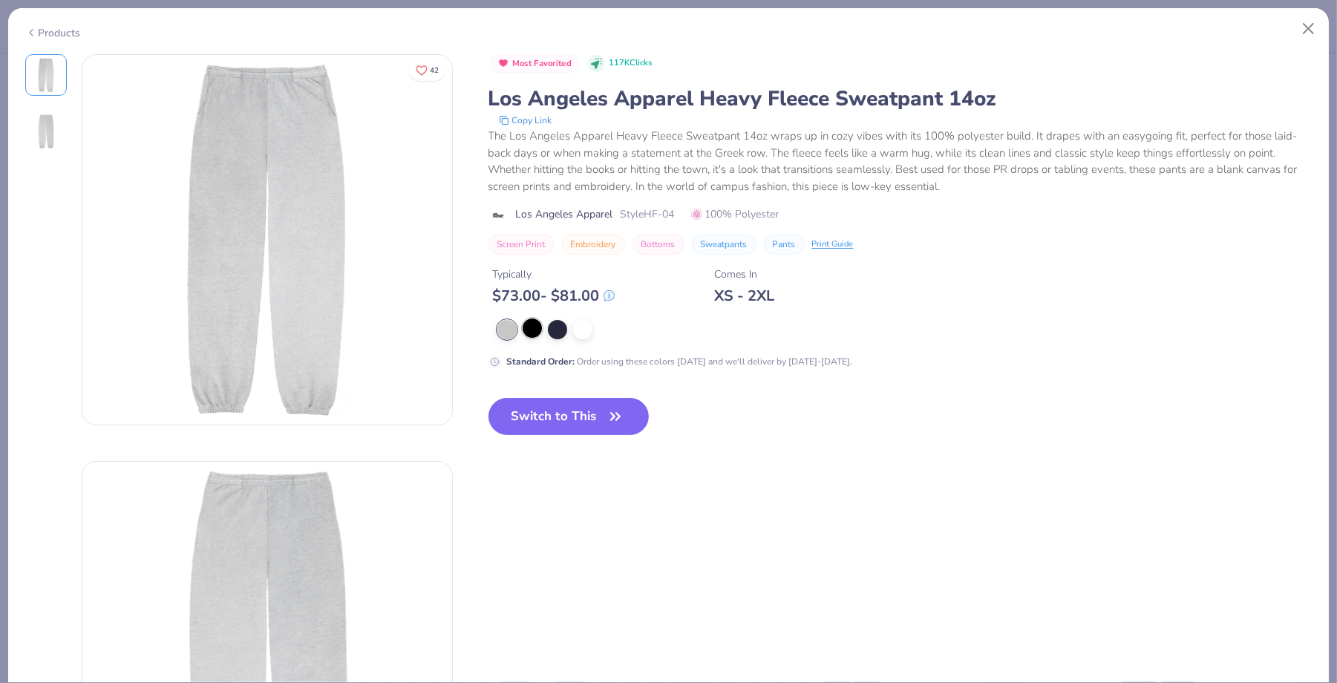
click at [533, 329] on div at bounding box center [532, 327] width 19 height 19
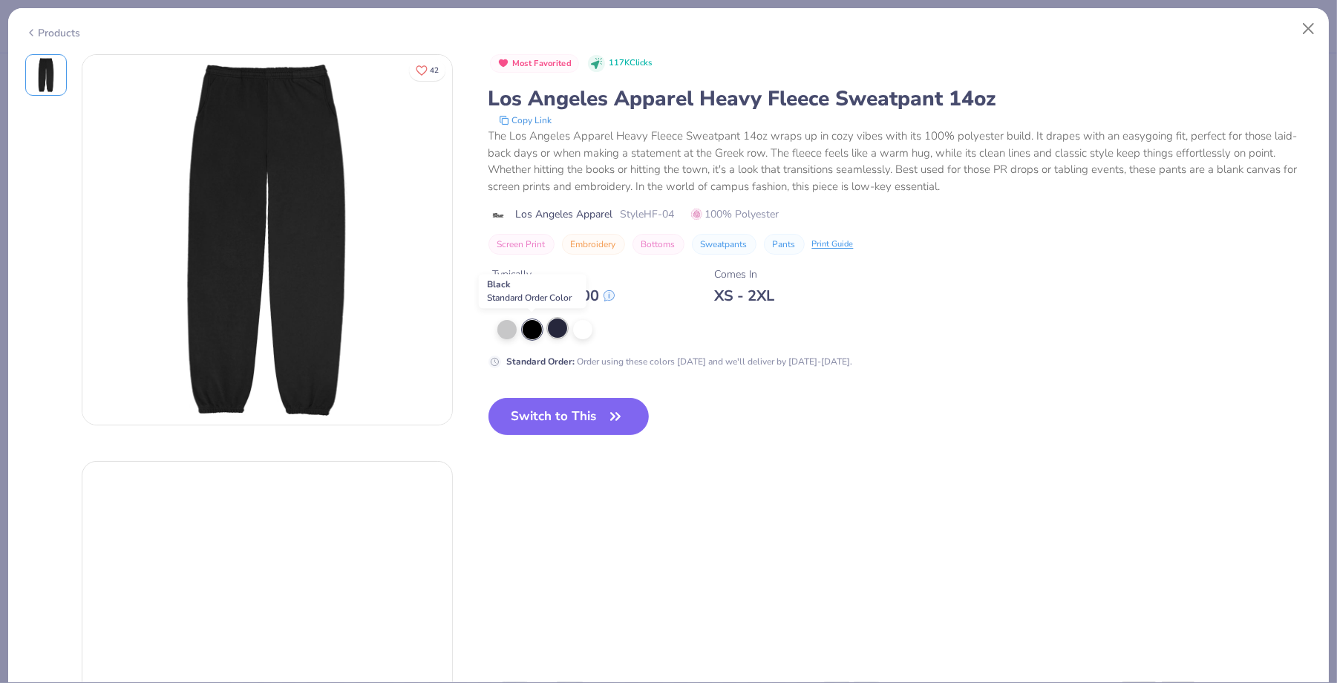
click at [555, 330] on div at bounding box center [557, 327] width 19 height 19
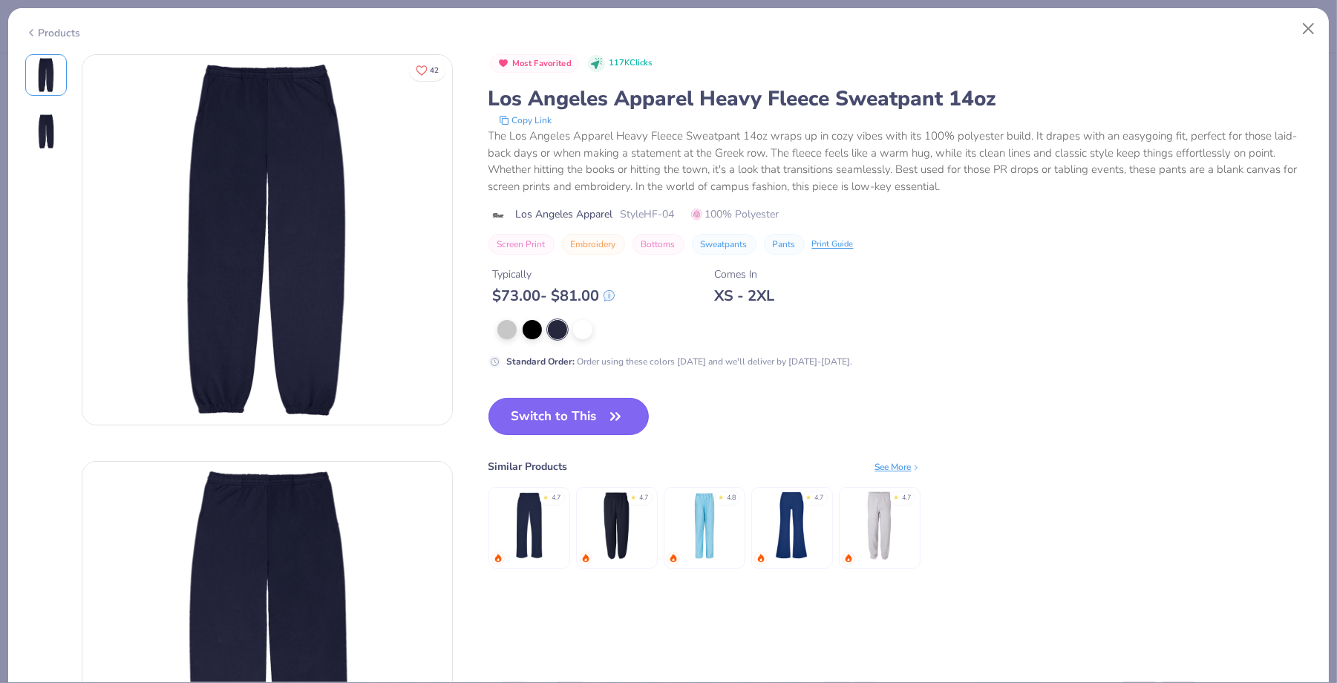
click at [557, 418] on button "Switch to This" at bounding box center [568, 416] width 161 height 37
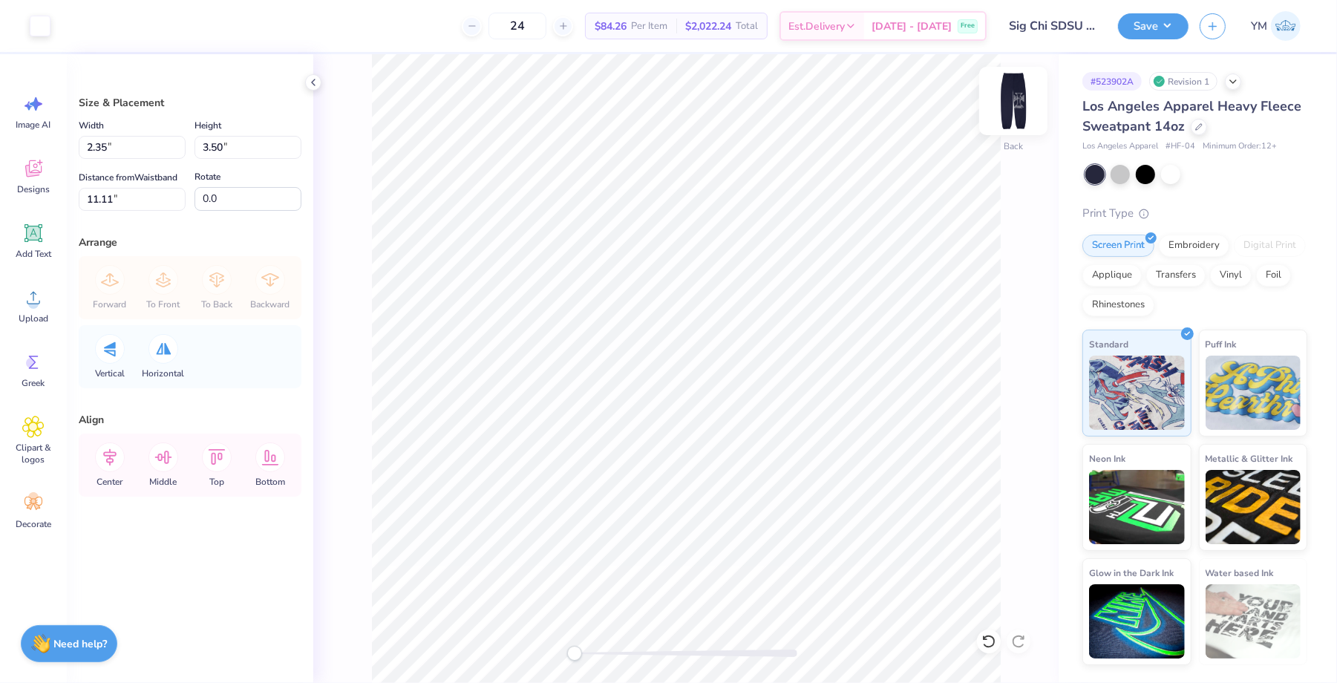
click at [1021, 102] on img at bounding box center [1013, 100] width 59 height 59
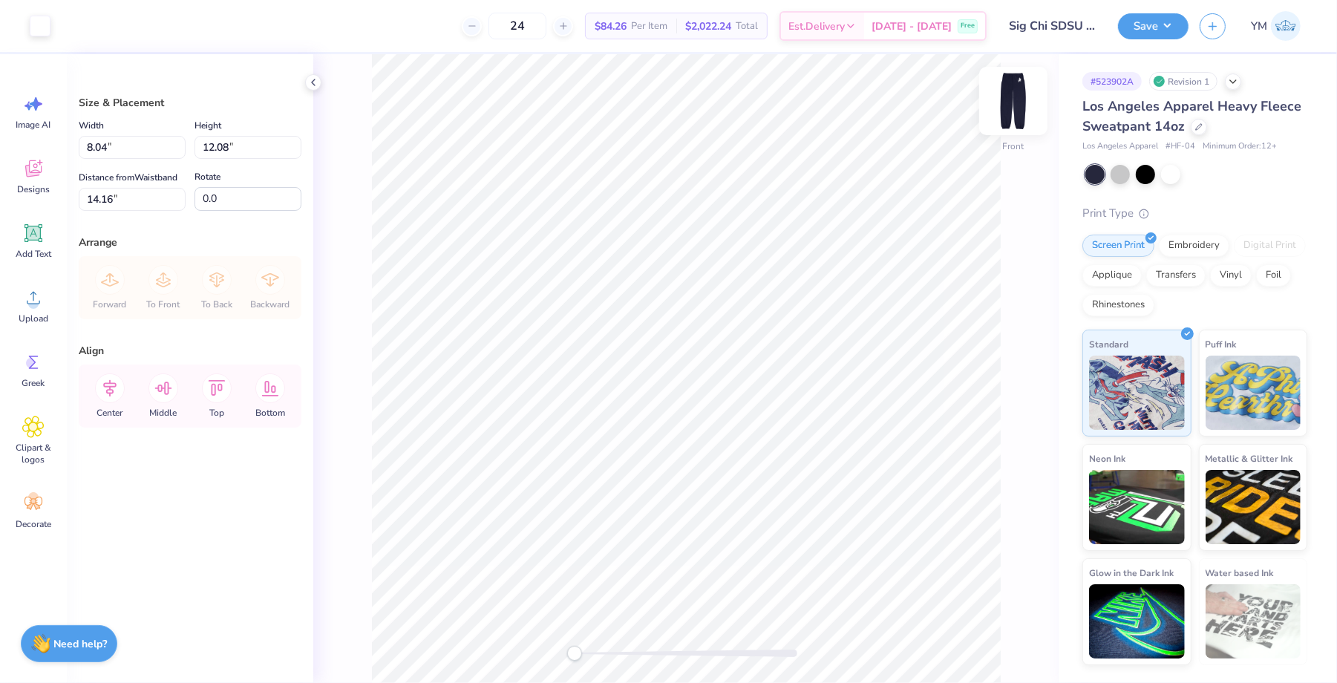
click at [1013, 113] on img at bounding box center [1013, 100] width 59 height 59
type input "5.81"
type input "8.73"
type input "14.00"
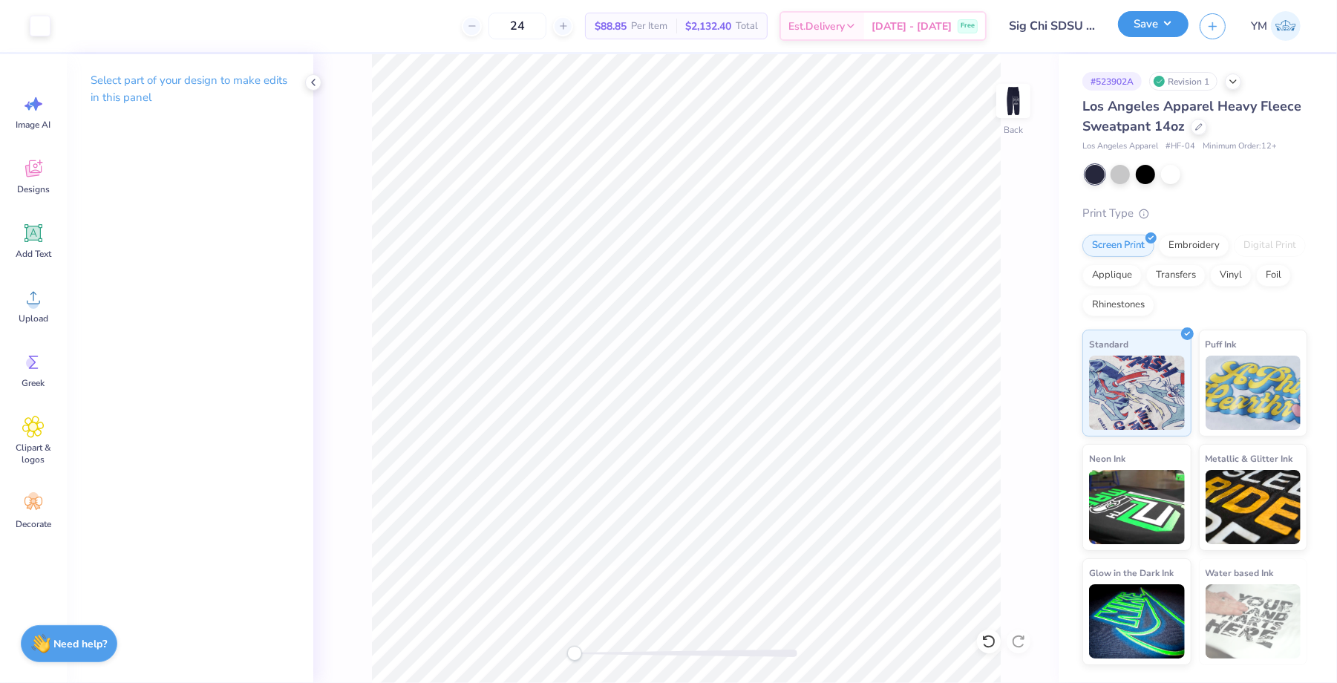
click at [1157, 29] on button "Save" at bounding box center [1153, 24] width 71 height 26
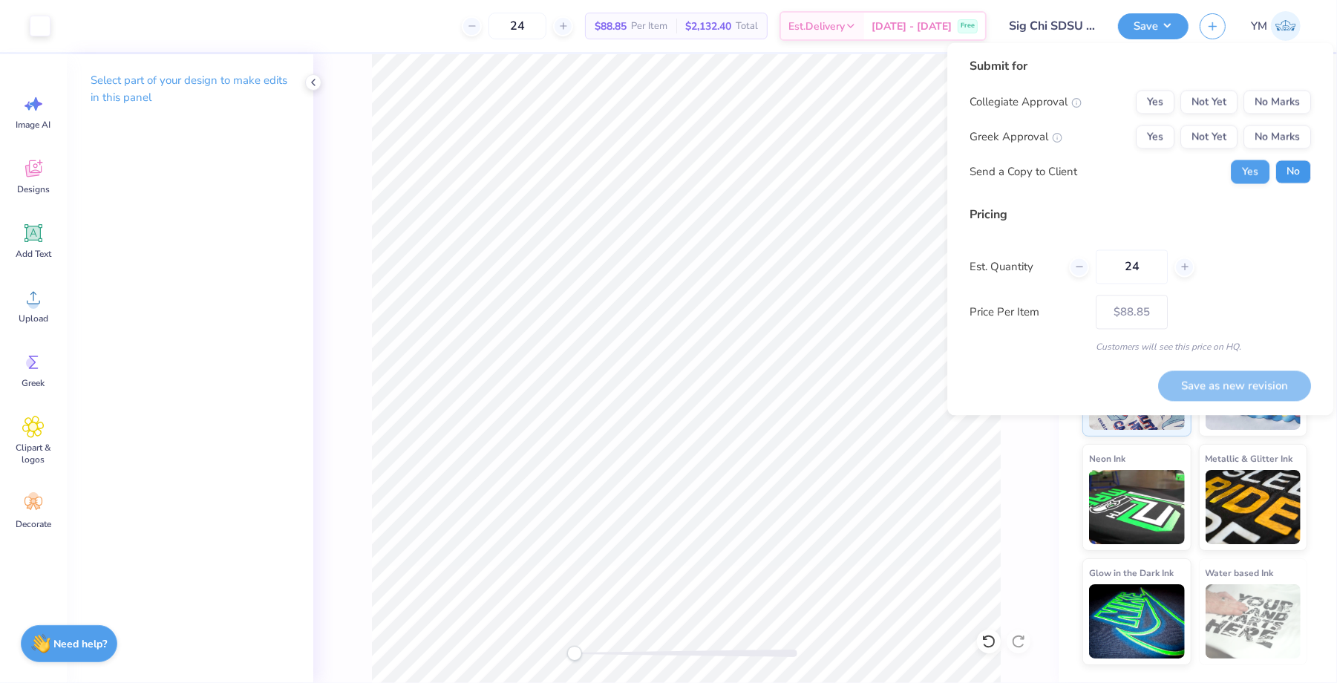
click at [1292, 175] on button "No" at bounding box center [1293, 172] width 36 height 24
click at [1154, 137] on button "Yes" at bounding box center [1155, 137] width 39 height 24
click at [1273, 108] on button "No Marks" at bounding box center [1277, 103] width 68 height 24
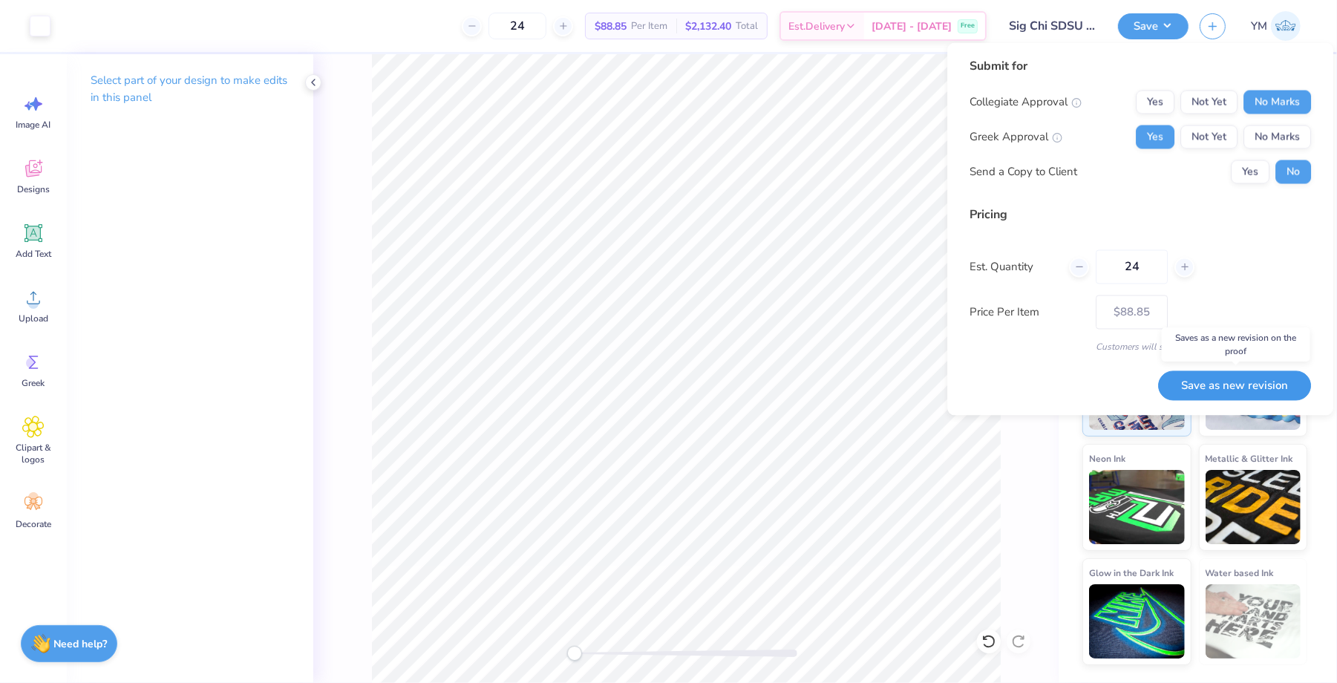
click at [1240, 378] on button "Save as new revision" at bounding box center [1234, 385] width 153 height 30
type input "$88.85"
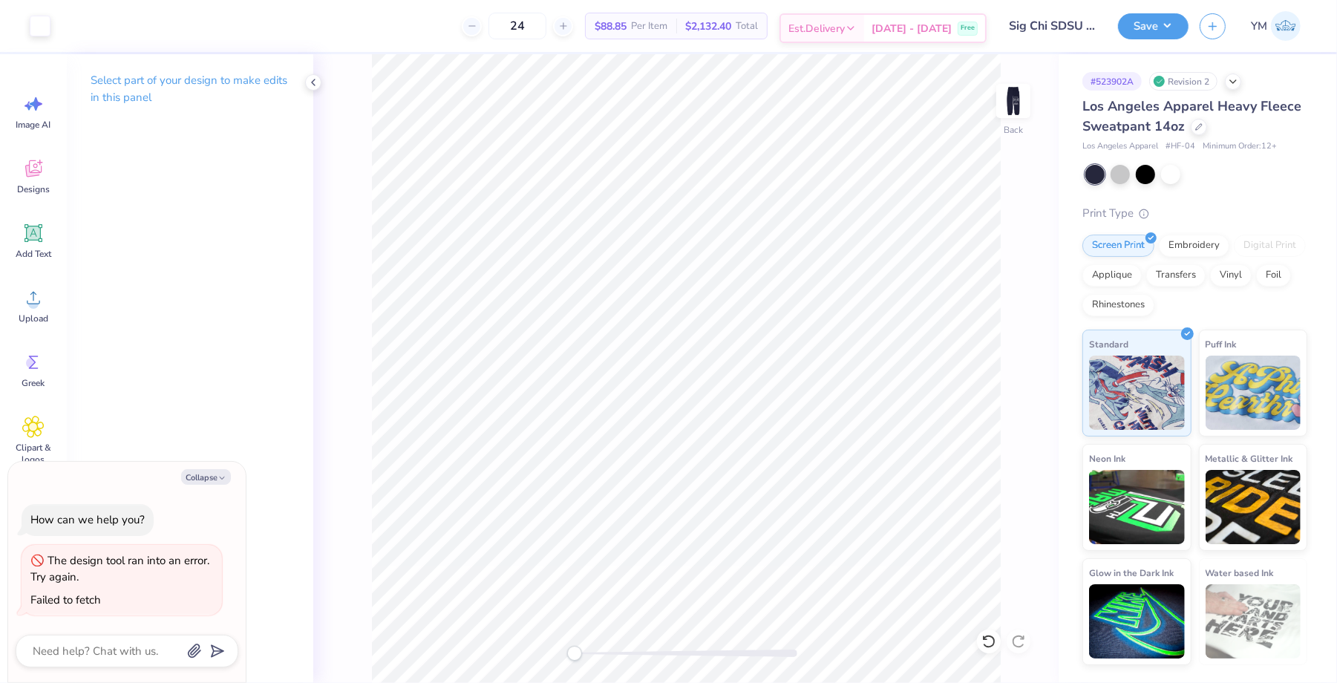
type textarea "x"
